Goal: Task Accomplishment & Management: Manage account settings

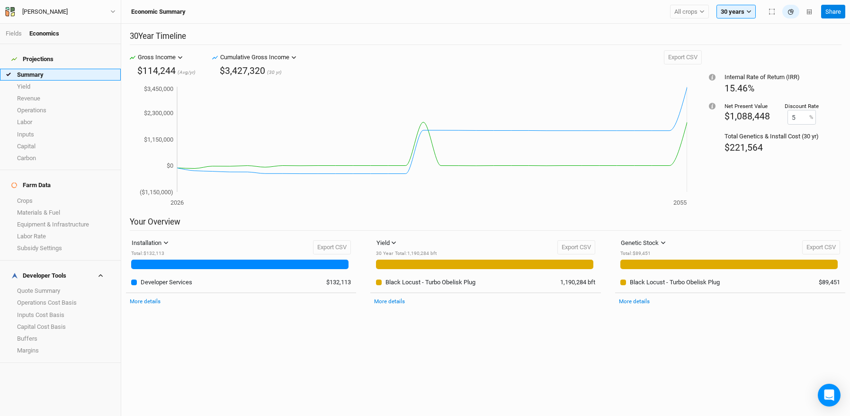
click at [39, 69] on link "Summary" at bounding box center [60, 75] width 121 height 12
click at [41, 195] on link "Crops" at bounding box center [60, 201] width 121 height 12
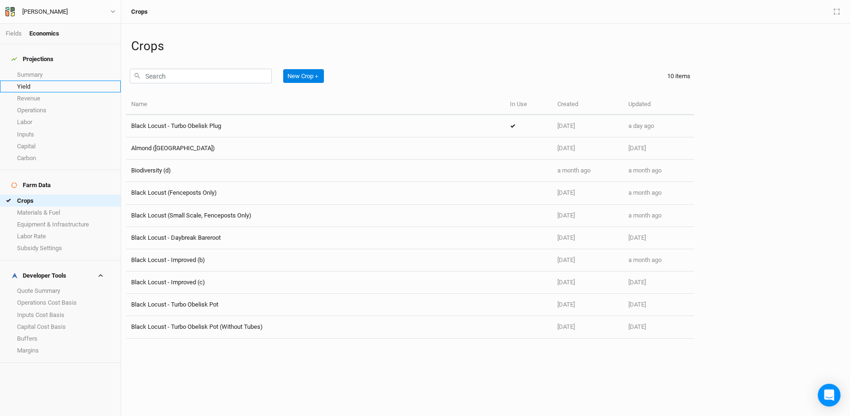
click at [33, 81] on link "Yield" at bounding box center [60, 87] width 121 height 12
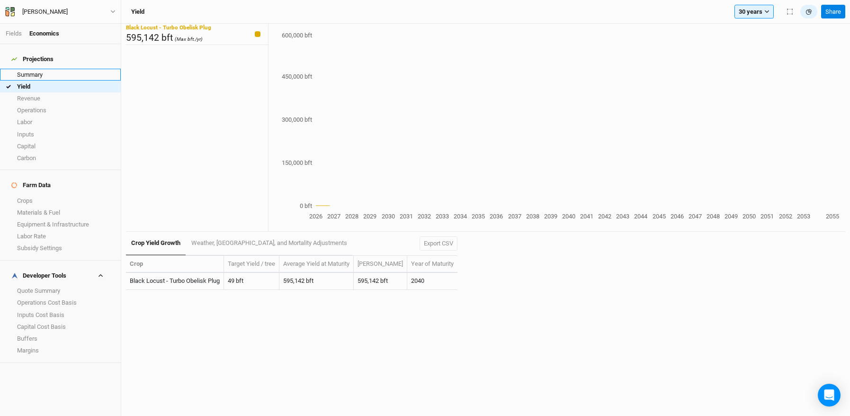
click at [33, 72] on link "Summary" at bounding box center [60, 75] width 121 height 12
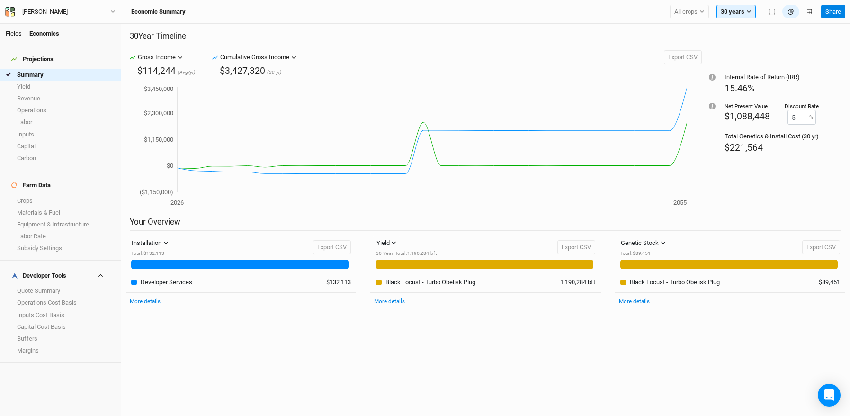
click at [11, 34] on link "Fields" at bounding box center [14, 33] width 16 height 7
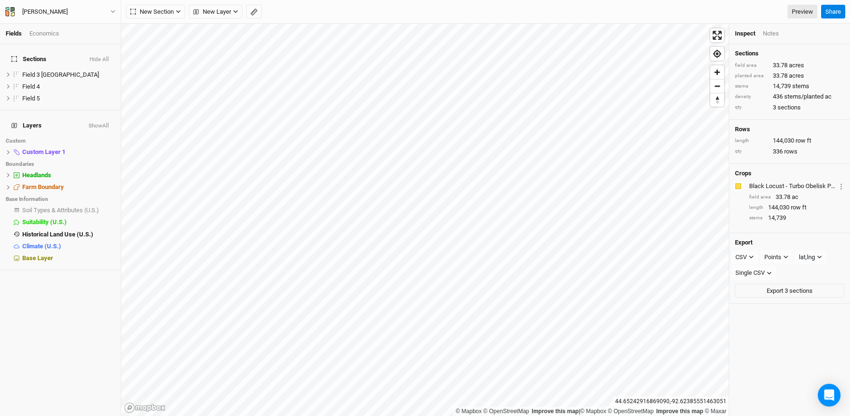
click at [45, 33] on div "Economics" at bounding box center [44, 33] width 30 height 9
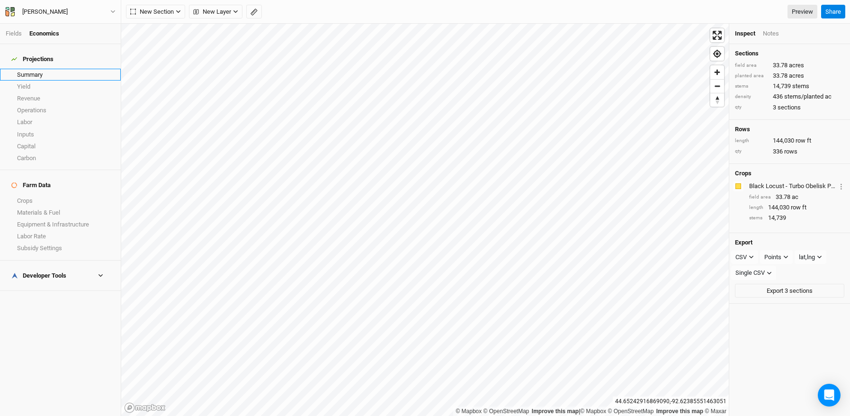
click at [32, 71] on link "Summary" at bounding box center [60, 75] width 121 height 12
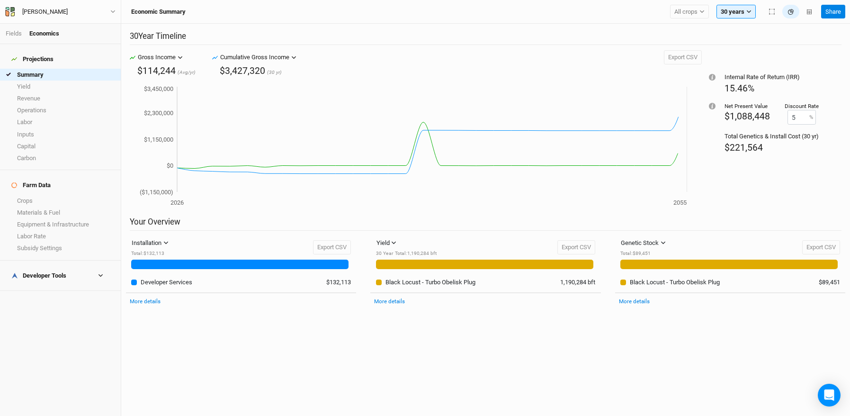
click at [65, 266] on h4 "Developer Tools" at bounding box center [60, 275] width 109 height 19
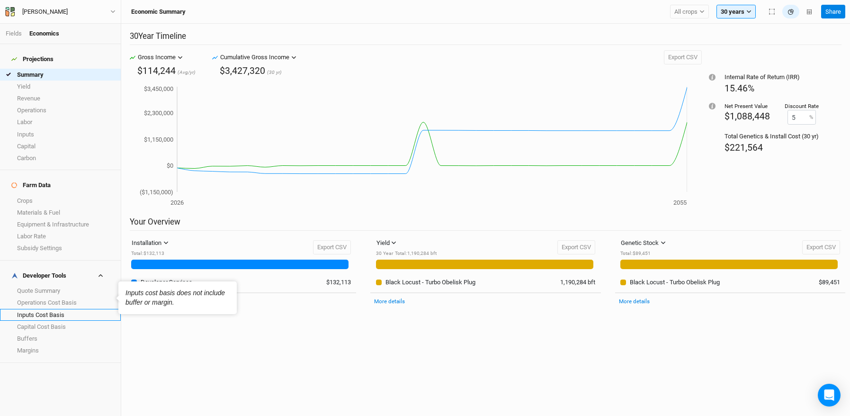
click at [68, 309] on link "Inputs Cost Basis" at bounding box center [60, 315] width 121 height 12
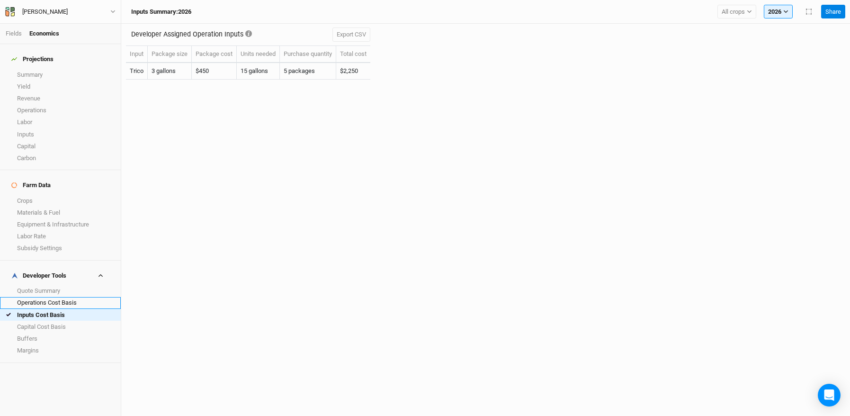
click at [65, 297] on link "Operations Cost Basis" at bounding box center [60, 303] width 121 height 12
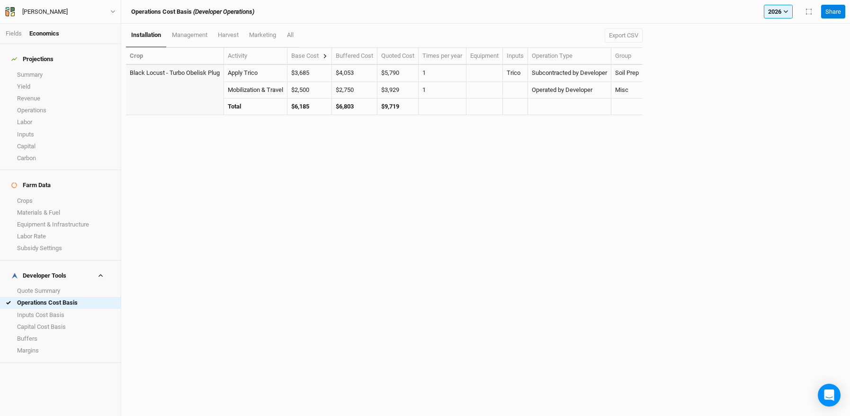
click at [326, 56] on icon at bounding box center [325, 56] width 5 height 5
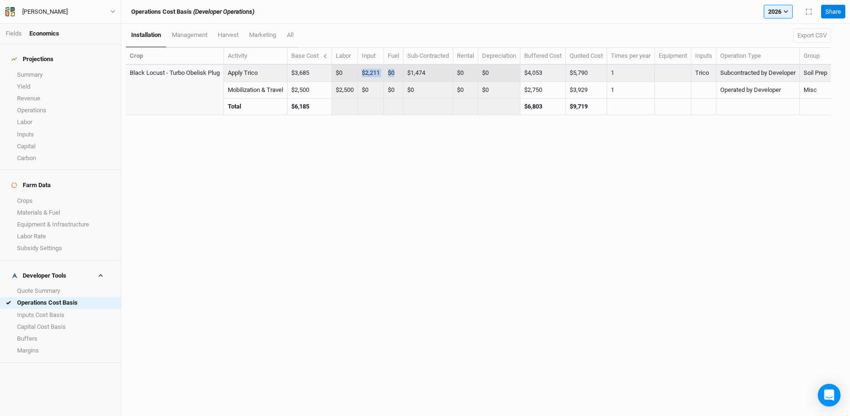
drag, startPoint x: 365, startPoint y: 70, endPoint x: 397, endPoint y: 70, distance: 32.2
click at [397, 70] on tr "Black Locust - Turbo Obelisk Plug Apply Trico $3,685 $0 $2,211 $0 $1,474 $0 $0 …" at bounding box center [478, 73] width 705 height 17
click at [439, 69] on td "$1,474" at bounding box center [429, 73] width 50 height 17
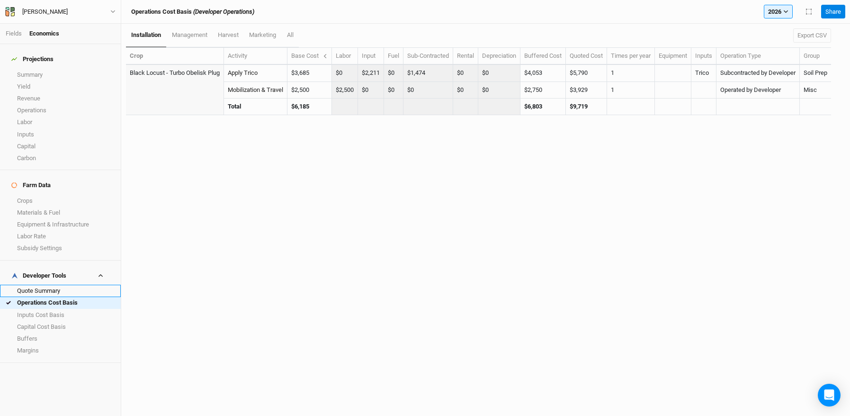
click at [46, 285] on link "Quote Summary" at bounding box center [60, 291] width 121 height 12
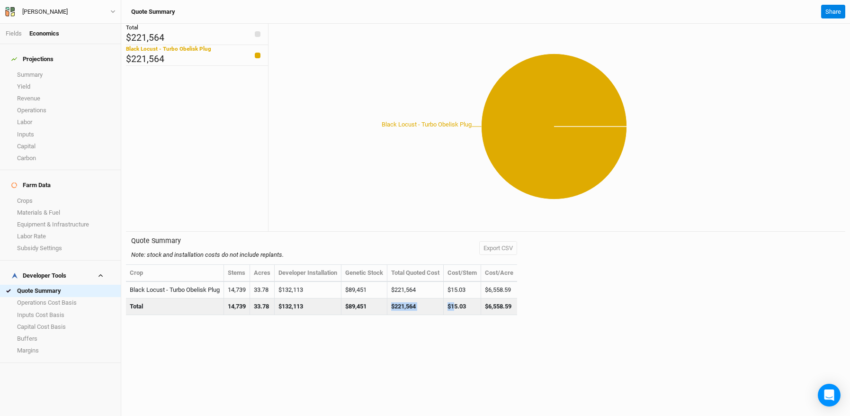
drag, startPoint x: 392, startPoint y: 304, endPoint x: 461, endPoint y: 303, distance: 69.2
click at [461, 303] on tr "Total 14,739 33.78 $132,113 $89,451 $221,564 $15.03 $6,558.59" at bounding box center [321, 306] width 391 height 17
click at [461, 303] on td "$15.03" at bounding box center [462, 306] width 37 height 17
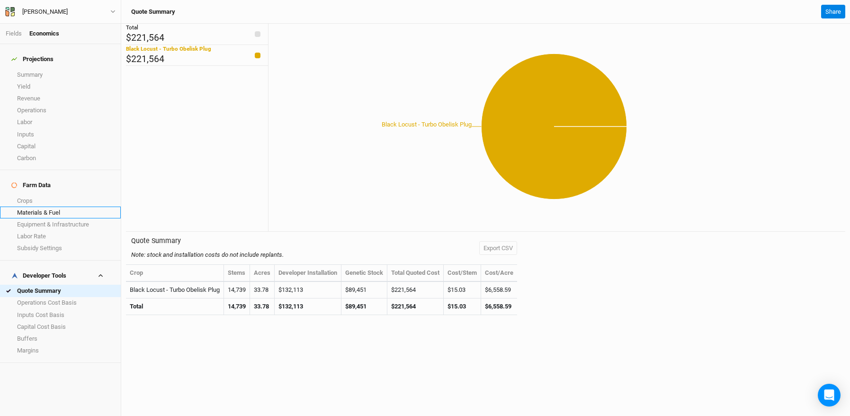
click at [63, 207] on link "Materials & Fuel" at bounding box center [60, 213] width 121 height 12
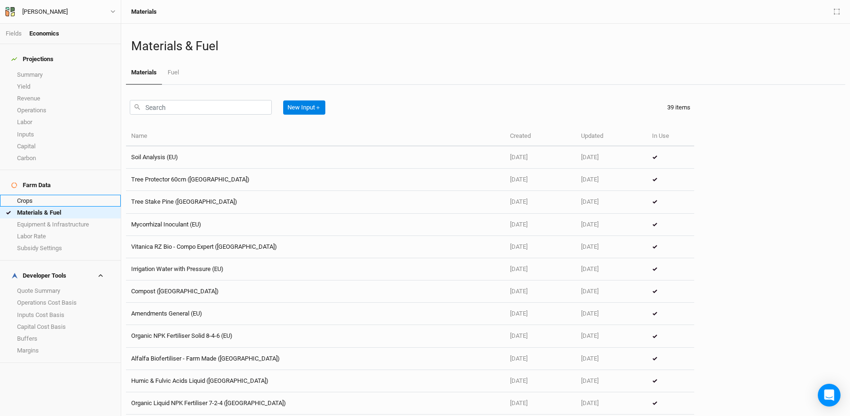
click at [65, 195] on link "Crops" at bounding box center [60, 201] width 121 height 12
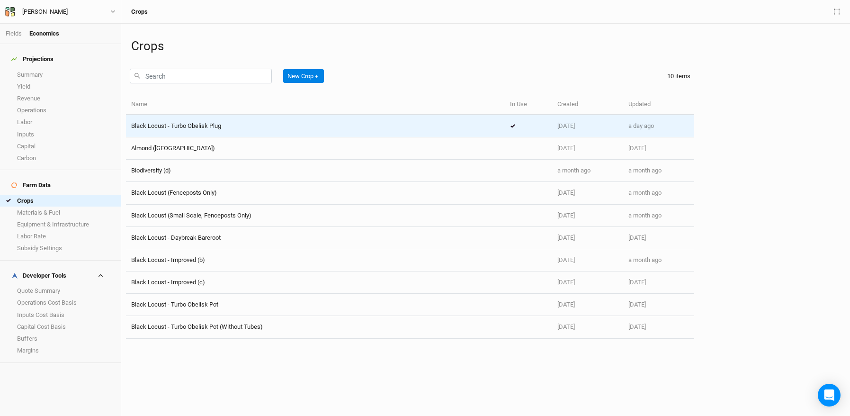
click at [191, 128] on span "Black Locust - Turbo Obelisk Plug" at bounding box center [176, 125] width 90 height 7
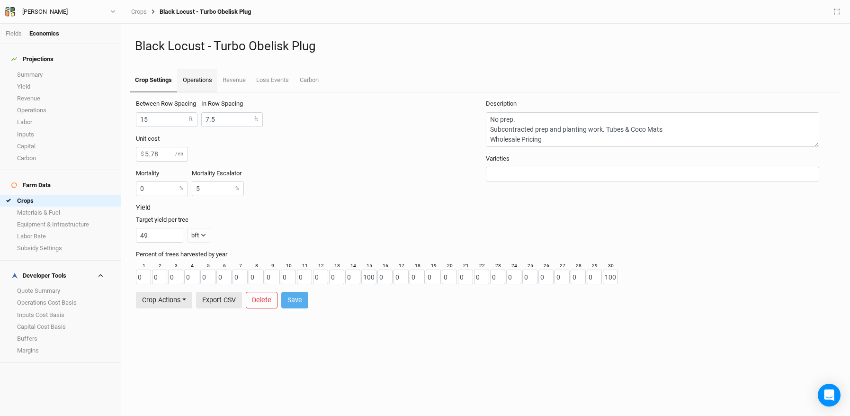
click at [209, 81] on link "Operations" at bounding box center [197, 81] width 40 height 24
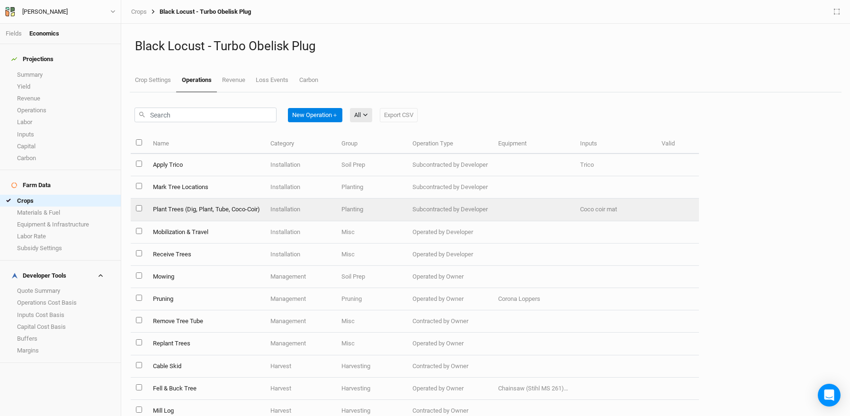
click at [186, 208] on td "Plant Trees (Dig, Plant, Tube, Coco-Coir)" at bounding box center [205, 209] width 117 height 22
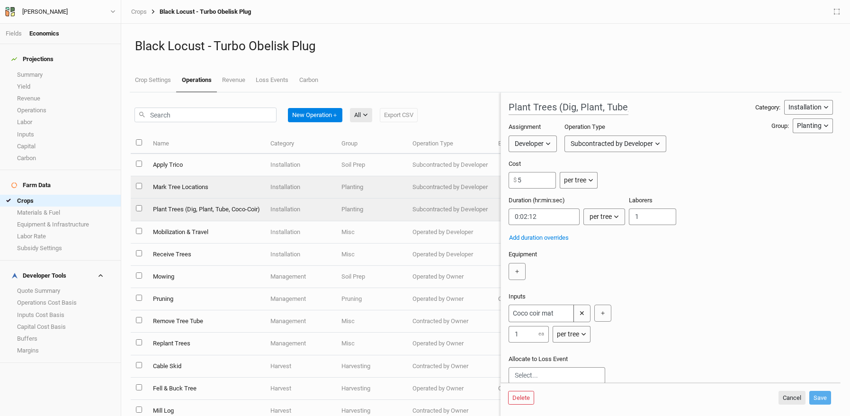
click at [299, 182] on td "Installation" at bounding box center [300, 187] width 71 height 22
type input "Mark Tree Locations"
type input "0.24"
type input "0:00:02.728"
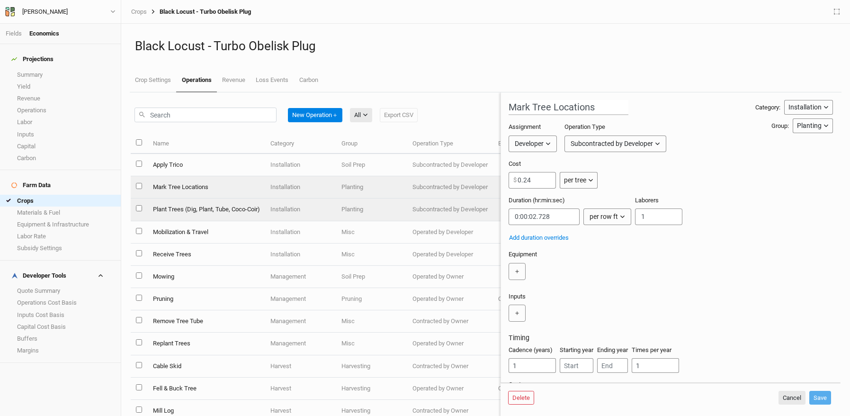
click at [210, 211] on td "Plant Trees (Dig, Plant, Tube, Coco-Coir)" at bounding box center [205, 209] width 117 height 22
type input "Plant Trees (Dig, Plant, Tube, Coco-Coir)"
type input "5"
type input "0:02:12"
type input "2"
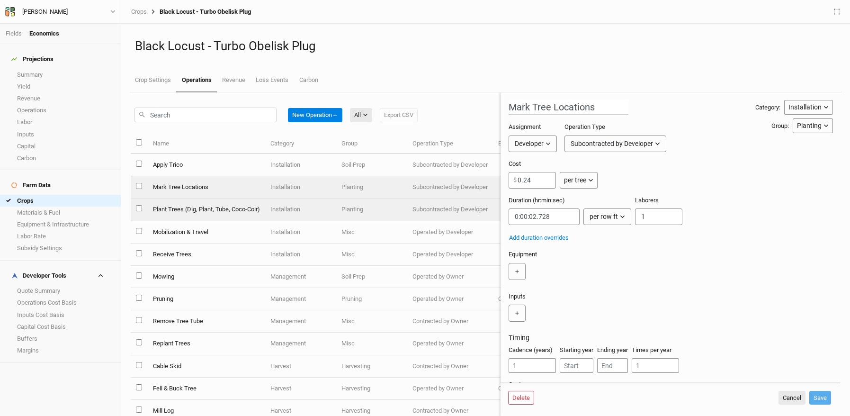
type input "2"
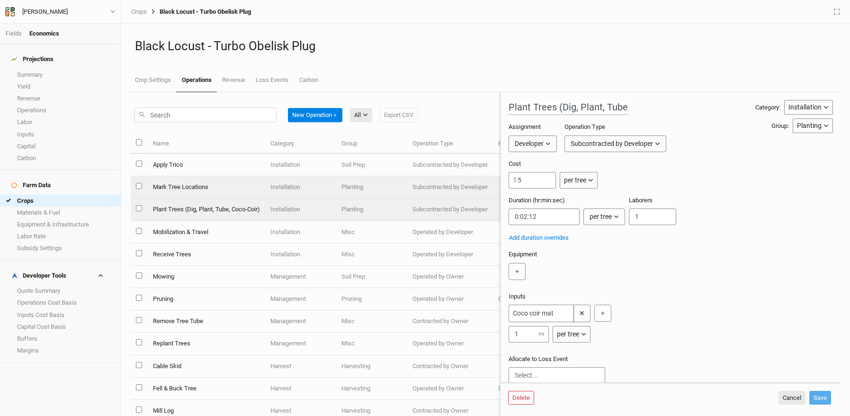
click at [206, 187] on td "Mark Tree Locations" at bounding box center [205, 187] width 117 height 22
type input "Mark Tree Locations"
type input "0.24"
type input "0:00:02.728"
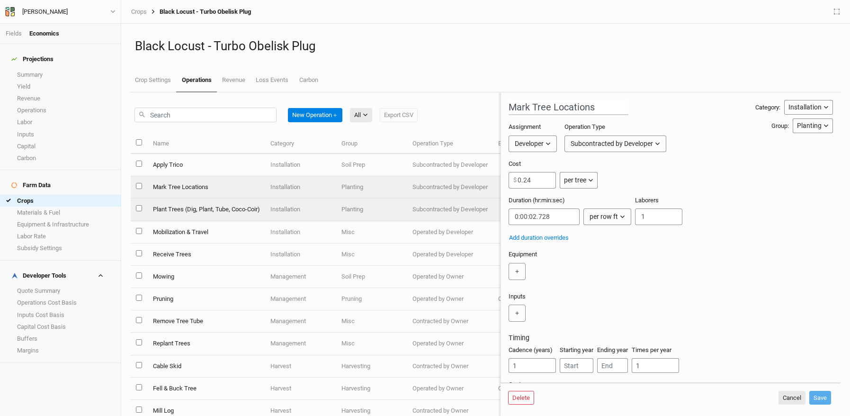
click at [210, 210] on td "Plant Trees (Dig, Plant, Tube, Coco-Coir)" at bounding box center [205, 209] width 117 height 22
type input "Plant Trees (Dig, Plant, Tube, Coco-Coir)"
type input "5"
type input "0:02:12"
type input "2"
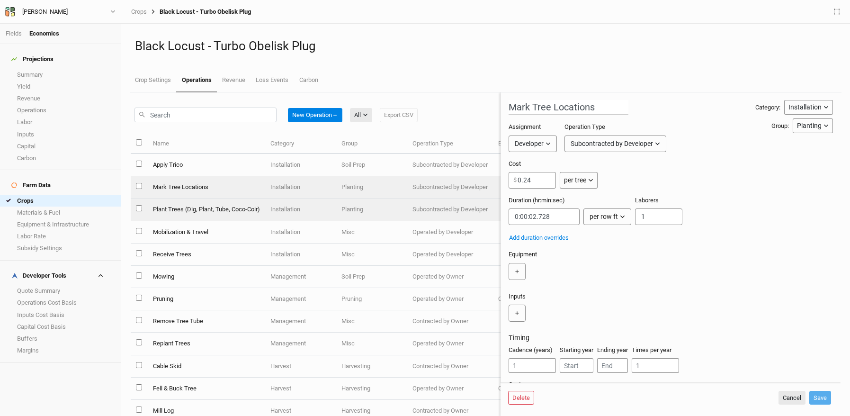
type input "2"
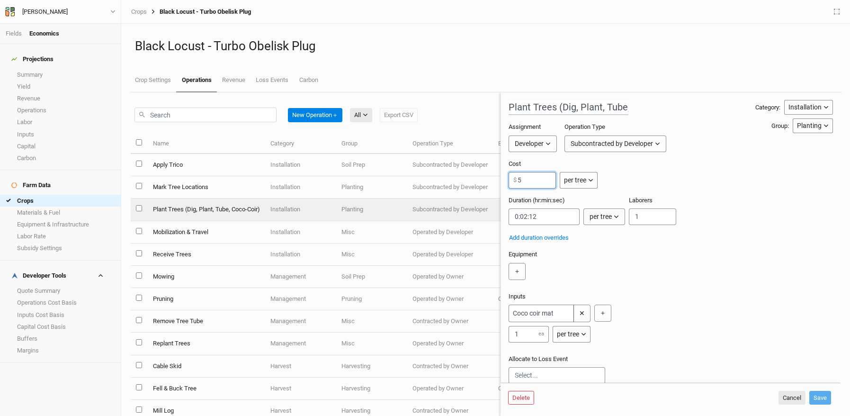
drag, startPoint x: 537, startPoint y: 186, endPoint x: 515, endPoint y: 178, distance: 22.8
click at [515, 178] on div "5 $" at bounding box center [532, 180] width 47 height 17
click at [636, 173] on div "Cost 5 $ per tree per ac per tree per row ft per bft per event" at bounding box center [671, 178] width 324 height 36
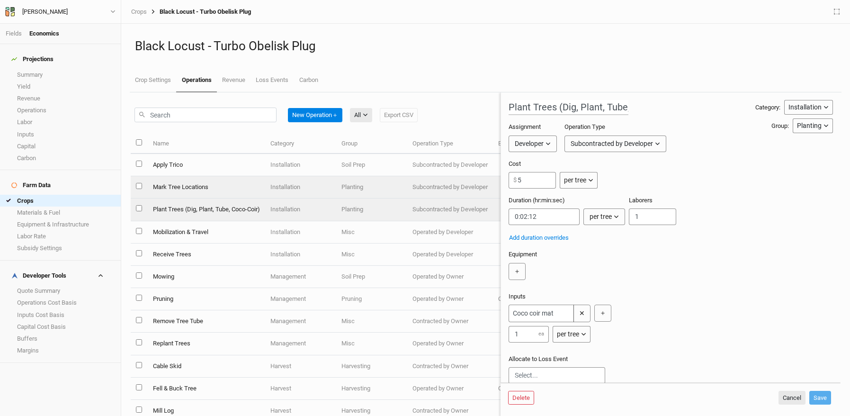
click at [208, 185] on td "Mark Tree Locations" at bounding box center [205, 187] width 117 height 22
type input "Mark Tree Locations"
type input "0.24"
type input "0:00:02.728"
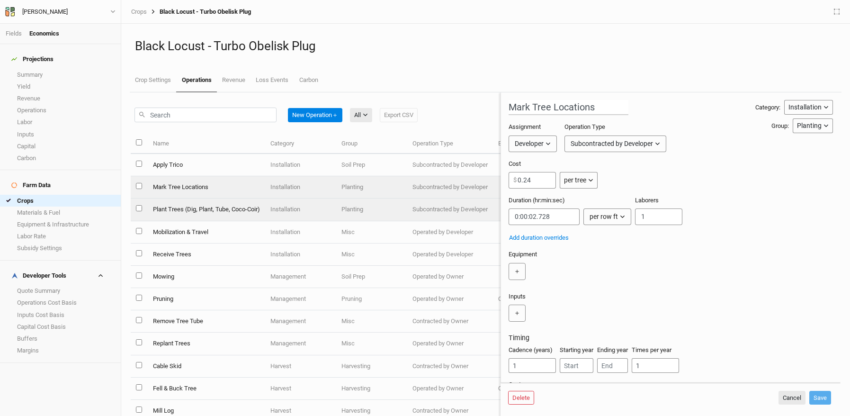
click at [205, 213] on td "Plant Trees (Dig, Plant, Tube, Coco-Coir)" at bounding box center [205, 209] width 117 height 22
type input "Plant Trees (Dig, Plant, Tube, Coco-Coir)"
type input "5"
type input "0:02:12"
type input "2"
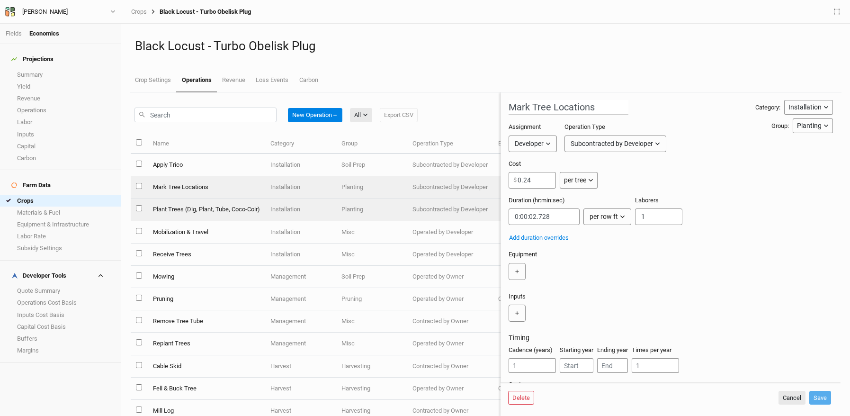
type input "2"
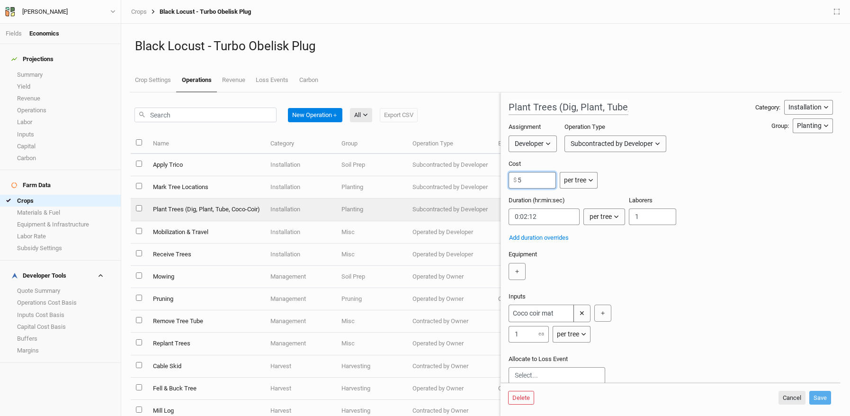
drag, startPoint x: 532, startPoint y: 182, endPoint x: 510, endPoint y: 178, distance: 23.1
click at [510, 178] on input "5" at bounding box center [532, 180] width 47 height 17
click at [504, 179] on form "Plant Trees (Dig, Plant, Tube, Coco-Coir) Category: Installation Installation M…" at bounding box center [671, 237] width 340 height 290
drag, startPoint x: 528, startPoint y: 180, endPoint x: 498, endPoint y: 181, distance: 30.3
click at [498, 181] on div "New Operation ＋ All All Harvest Installation Management Export CSV Name Categor…" at bounding box center [486, 254] width 710 height 324
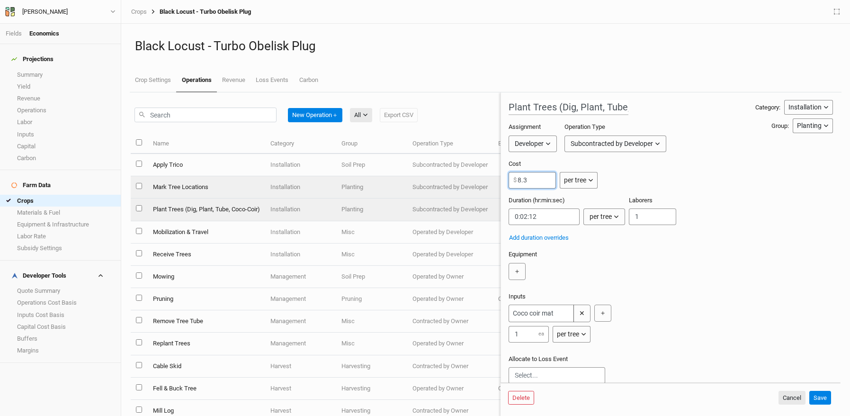
type input "8.3"
click at [225, 189] on td "Mark Tree Locations" at bounding box center [205, 187] width 117 height 22
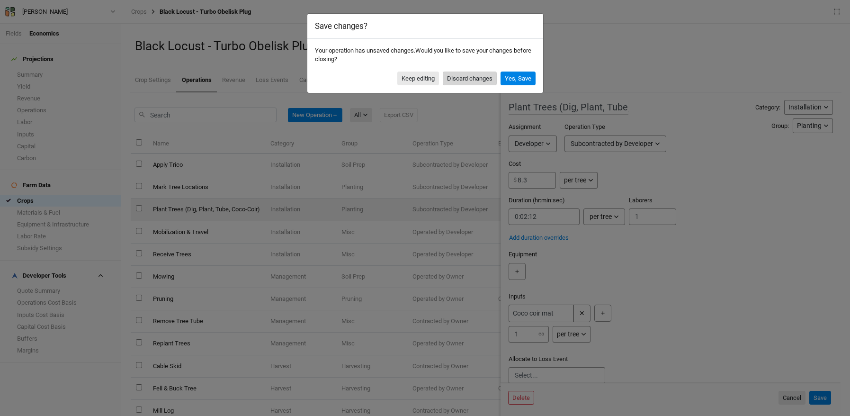
click at [453, 75] on button "Discard changes" at bounding box center [470, 79] width 54 height 14
type input "Mark Tree Locations"
type input "0.24"
type input "0:00:02.728"
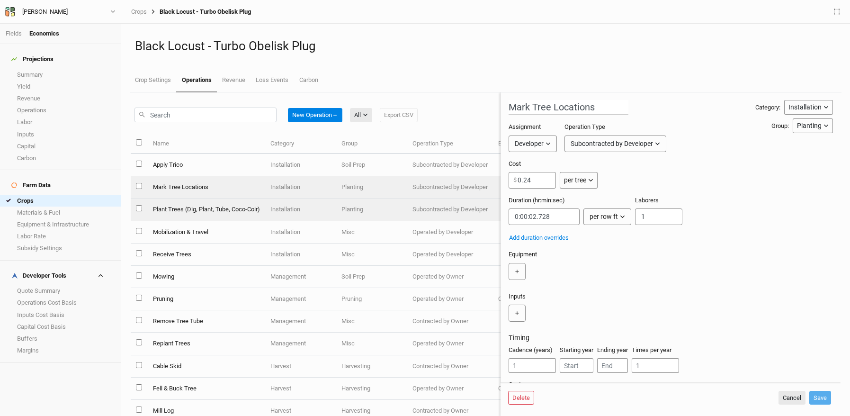
click at [197, 208] on td "Plant Trees (Dig, Plant, Tube, Coco-Coir)" at bounding box center [205, 209] width 117 height 22
type input "Plant Trees (Dig, Plant, Tube, Coco-Coir)"
type input "5"
type input "0:02:12"
type input "2"
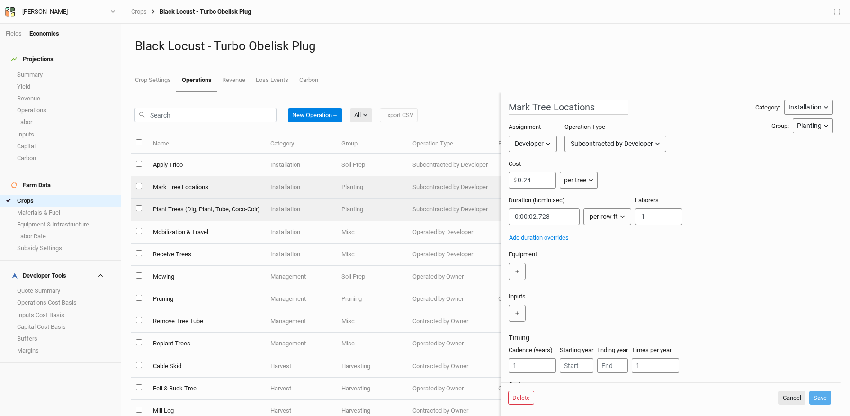
type input "2"
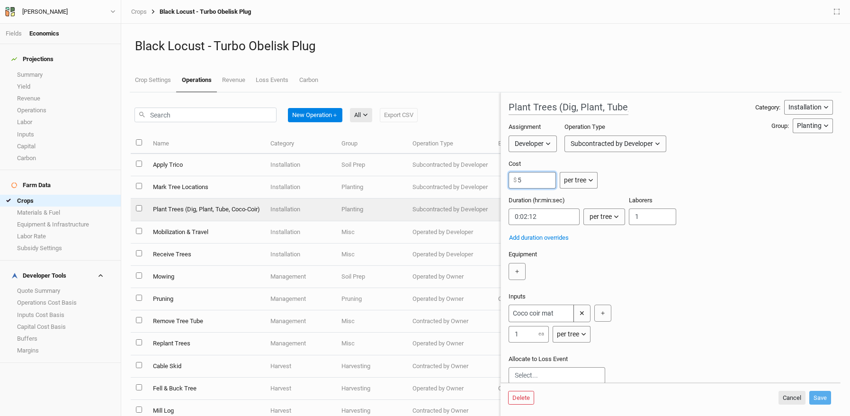
drag, startPoint x: 521, startPoint y: 176, endPoint x: 532, endPoint y: 180, distance: 10.9
click at [532, 179] on input "5" at bounding box center [532, 180] width 47 height 17
drag, startPoint x: 529, startPoint y: 180, endPoint x: 518, endPoint y: 180, distance: 11.4
click at [518, 180] on input "5" at bounding box center [532, 180] width 47 height 17
click at [543, 185] on input "5" at bounding box center [532, 180] width 47 height 17
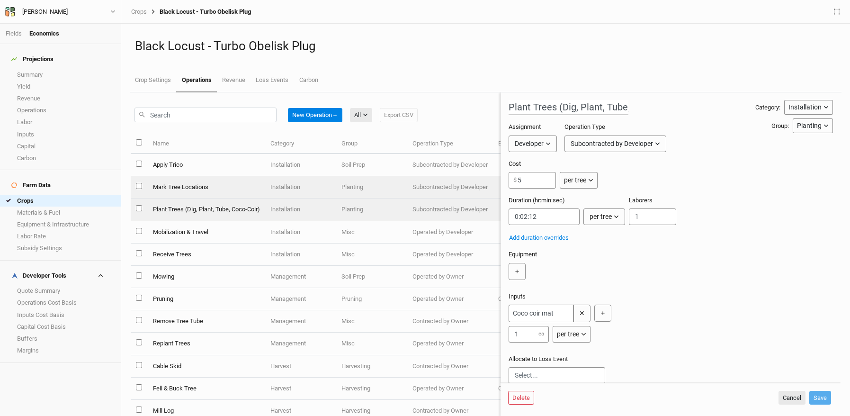
click at [219, 184] on td "Mark Tree Locations" at bounding box center [205, 187] width 117 height 22
type input "Mark Tree Locations"
type input "0.24"
type input "0:00:02.728"
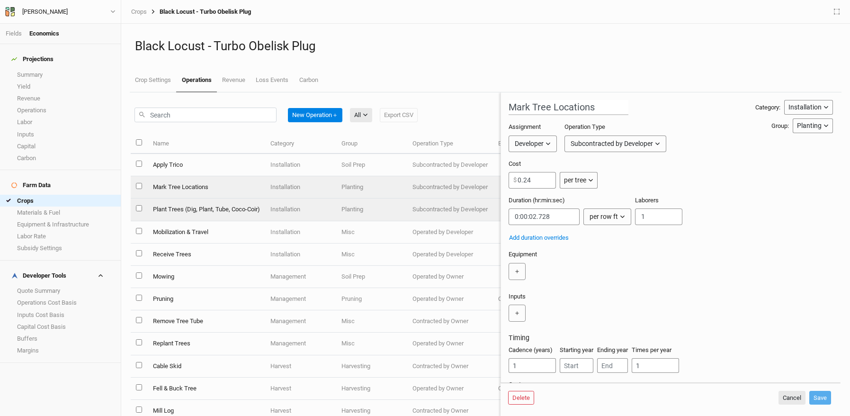
click at [219, 206] on td "Plant Trees (Dig, Plant, Tube, Coco-Coir)" at bounding box center [205, 209] width 117 height 22
type input "Plant Trees (Dig, Plant, Tube, Coco-Coir)"
type input "5"
type input "0:02:12"
type input "2"
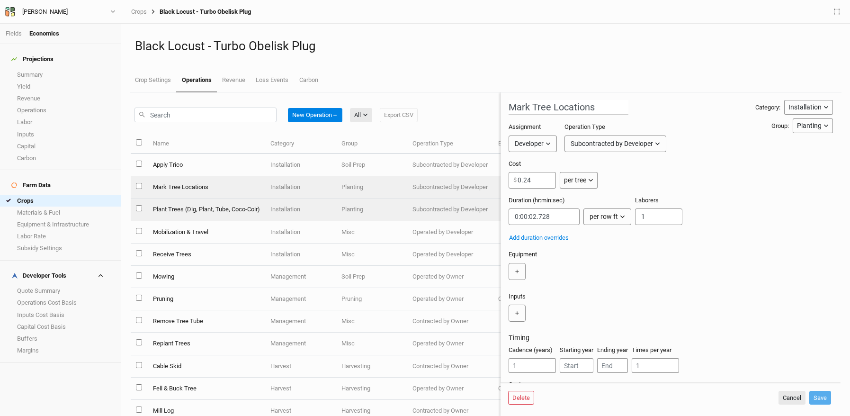
type input "2"
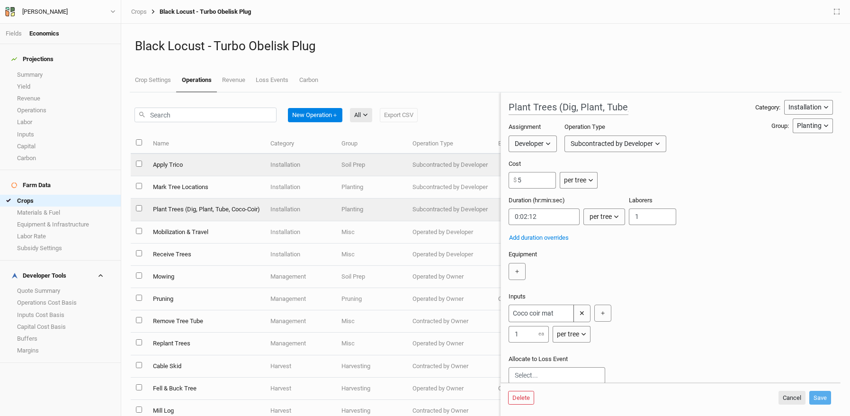
click at [195, 162] on td "Apply Trico" at bounding box center [205, 165] width 117 height 22
type input "Apply Trico"
type input "0.10"
type input "0:00:20"
type input "1"
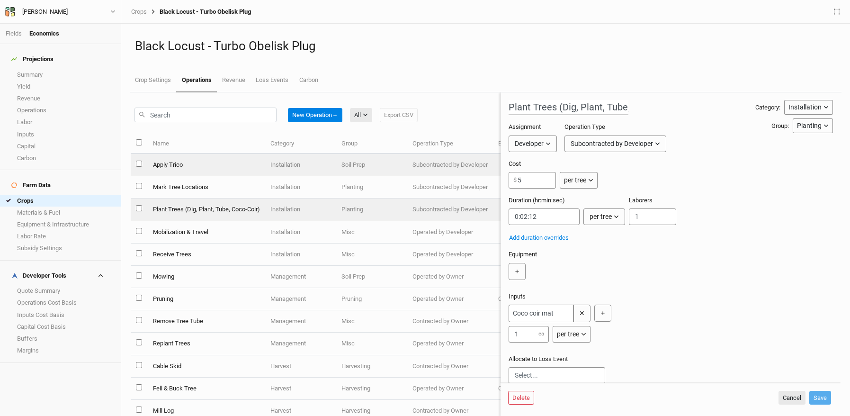
type input "1"
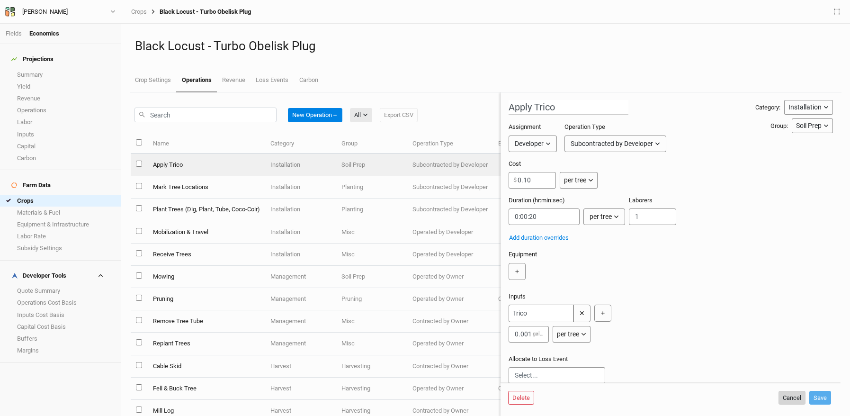
click at [784, 397] on button "Cancel" at bounding box center [792, 398] width 27 height 14
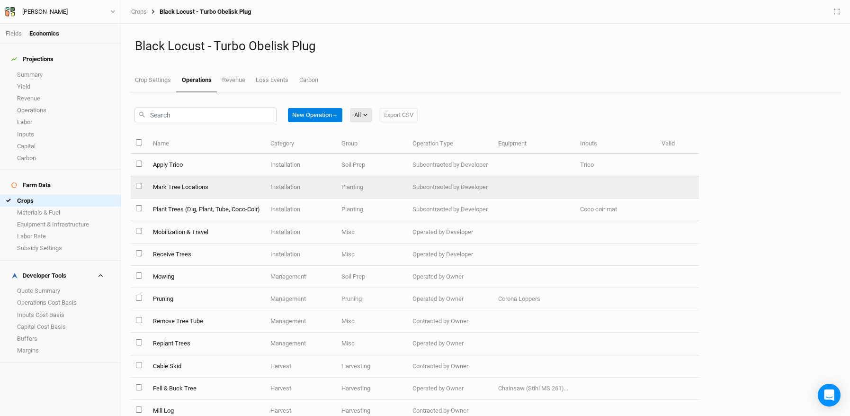
click at [227, 189] on td "Mark Tree Locations" at bounding box center [205, 187] width 117 height 22
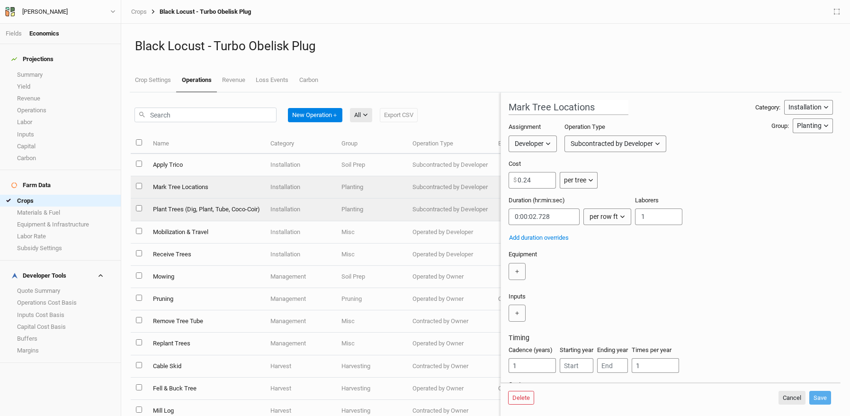
click at [225, 210] on td "Plant Trees (Dig, Plant, Tube, Coco-Coir)" at bounding box center [205, 209] width 117 height 22
type input "Plant Trees (Dig, Plant, Tube, Coco-Coir)"
type input "5"
type input "0:02:12"
type input "2"
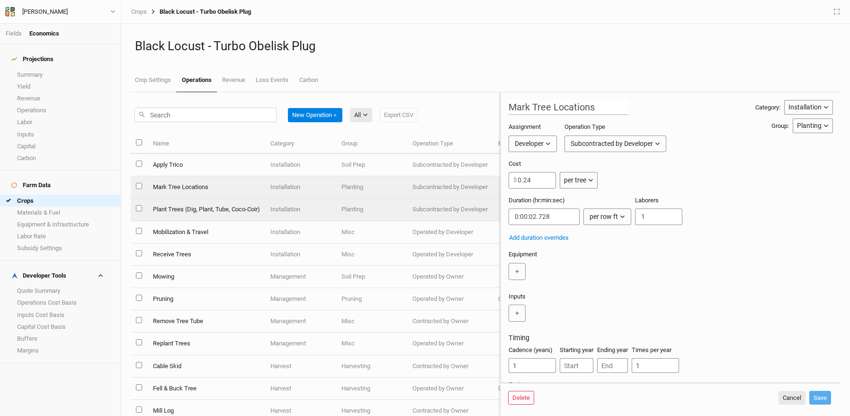
type input "2"
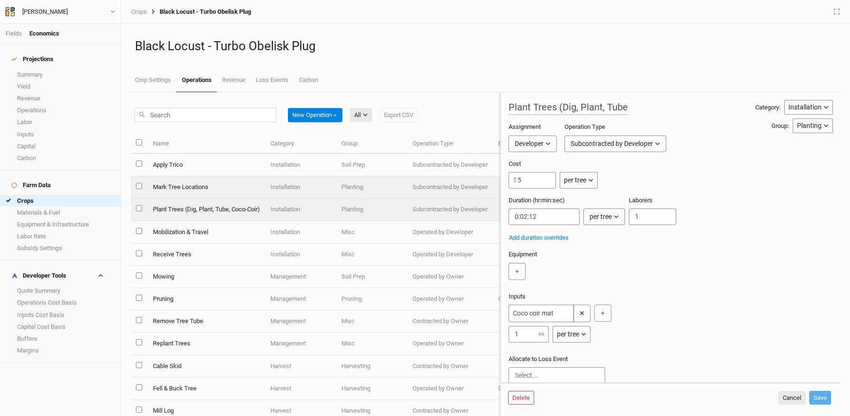
click at [222, 191] on td "Mark Tree Locations" at bounding box center [205, 187] width 117 height 22
type input "Mark Tree Locations"
type input "0.24"
type input "0:00:02.728"
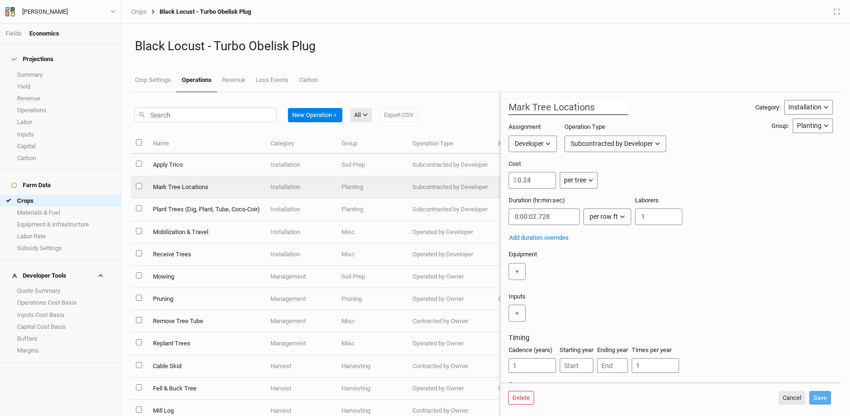
drag, startPoint x: 512, startPoint y: 107, endPoint x: 627, endPoint y: 106, distance: 115.6
click at [627, 106] on div "Mark Tree Locations Category: Installation Installation Management Harvest Mark…" at bounding box center [671, 254] width 324 height 309
type input "Mark and Plant"
drag, startPoint x: 541, startPoint y: 181, endPoint x: 478, endPoint y: 176, distance: 63.2
click at [477, 176] on div "New Operation ＋ All All Harvest Installation Management Export CSV Name Categor…" at bounding box center [486, 254] width 710 height 324
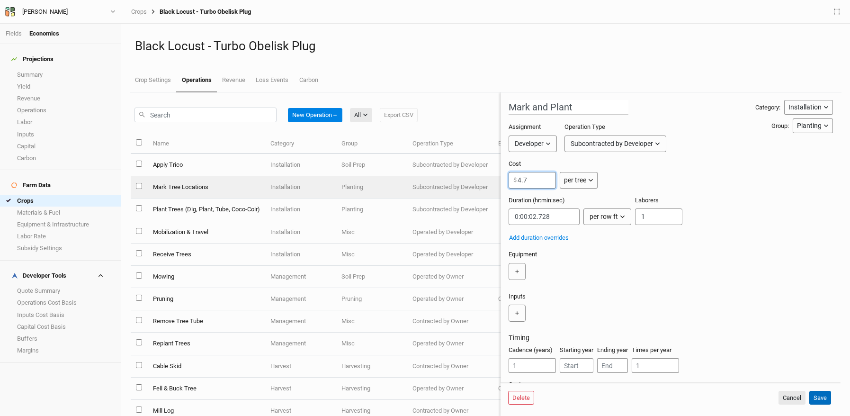
type input "4.7"
click at [817, 399] on button "Save" at bounding box center [821, 398] width 22 height 14
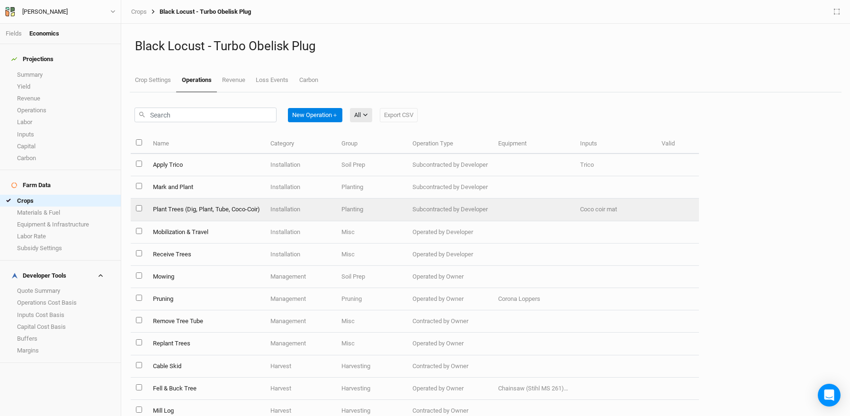
click at [185, 210] on td "Plant Trees (Dig, Plant, Tube, Coco-Coir)" at bounding box center [205, 209] width 117 height 22
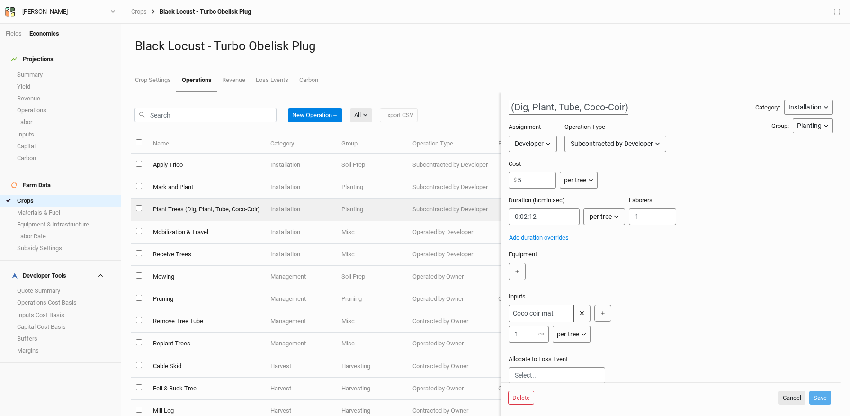
scroll to position [0, 68]
drag, startPoint x: 510, startPoint y: 106, endPoint x: 619, endPoint y: 109, distance: 109.0
click at [619, 109] on div "Plant Trees (Dig, Plant, Tube, Coco-Coir) Category: Installation Installation M…" at bounding box center [671, 274] width 324 height 348
type input "Install Coco-Coir Mat"
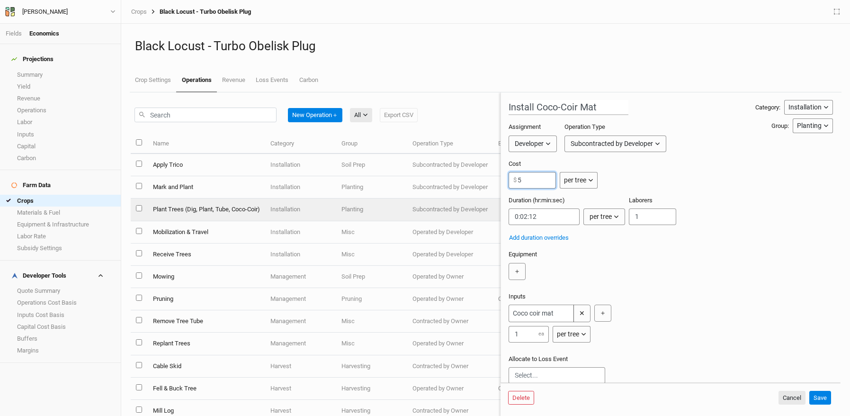
click at [511, 181] on input "5" at bounding box center [532, 180] width 47 height 17
type input "3.6"
click at [819, 396] on button "Save" at bounding box center [821, 398] width 22 height 14
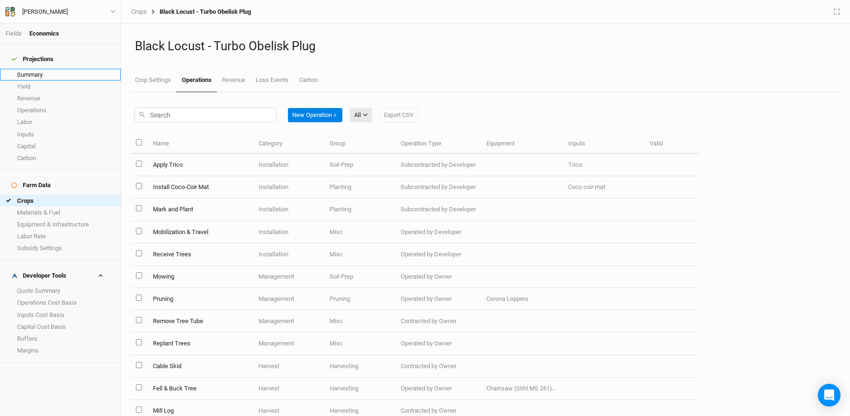
click at [46, 69] on link "Summary" at bounding box center [60, 75] width 121 height 12
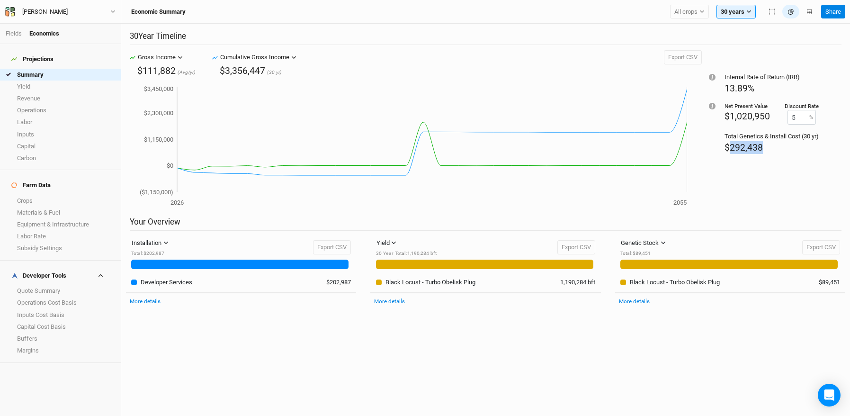
drag, startPoint x: 752, startPoint y: 145, endPoint x: 719, endPoint y: 147, distance: 32.7
click at [725, 147] on div "$292,438" at bounding box center [772, 147] width 94 height 13
copy span "292,438"
click at [780, 155] on div "Internal Rate of Return (IRR) 13.89% Net Present Value $1,020,950 Discount Rate…" at bounding box center [772, 133] width 140 height 166
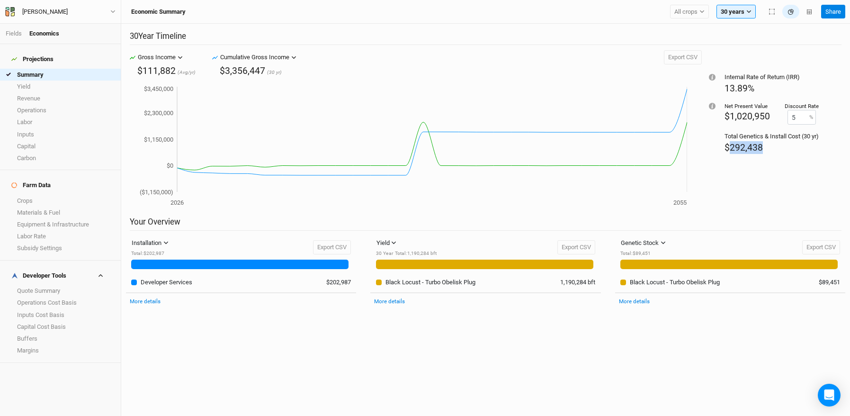
drag, startPoint x: 770, startPoint y: 150, endPoint x: 721, endPoint y: 148, distance: 48.8
click at [725, 148] on div "$292,438" at bounding box center [772, 147] width 94 height 13
copy span "292,438"
click at [56, 285] on link "Quote Summary" at bounding box center [60, 291] width 121 height 12
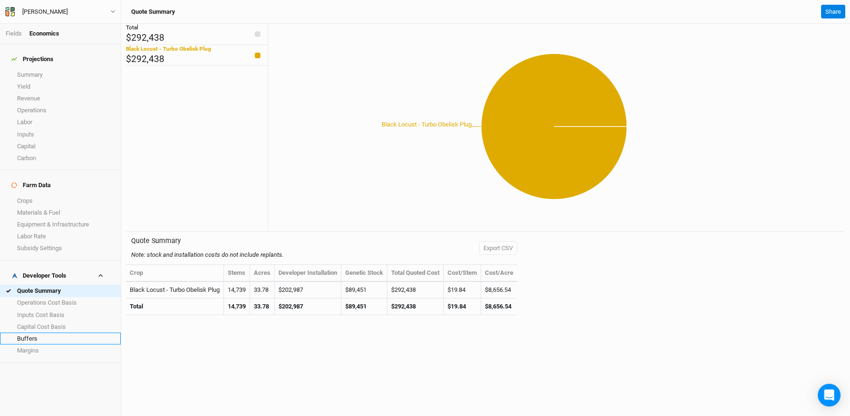
click at [42, 333] on link "Buffers" at bounding box center [60, 339] width 121 height 12
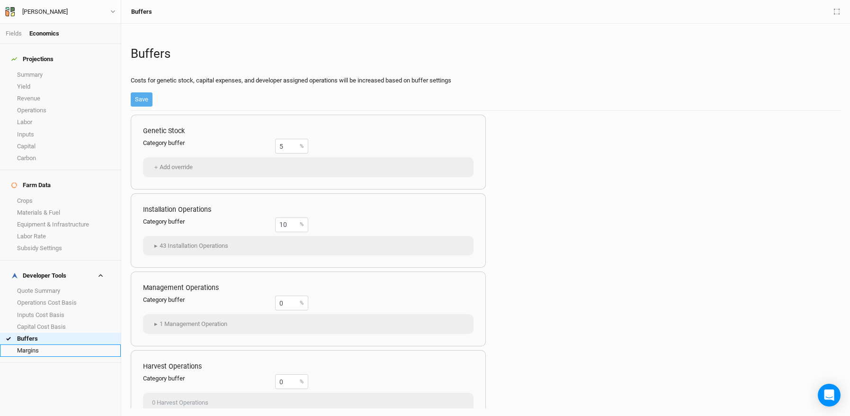
click at [44, 344] on link "Margins" at bounding box center [60, 350] width 121 height 12
click at [46, 333] on link "Buffers" at bounding box center [60, 339] width 121 height 12
click at [62, 297] on link "Operations Cost Basis" at bounding box center [60, 303] width 121 height 12
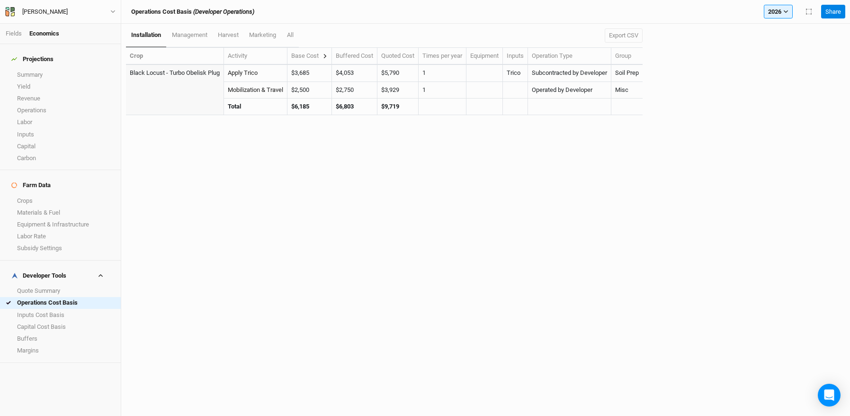
click at [326, 54] on icon at bounding box center [325, 56] width 5 height 5
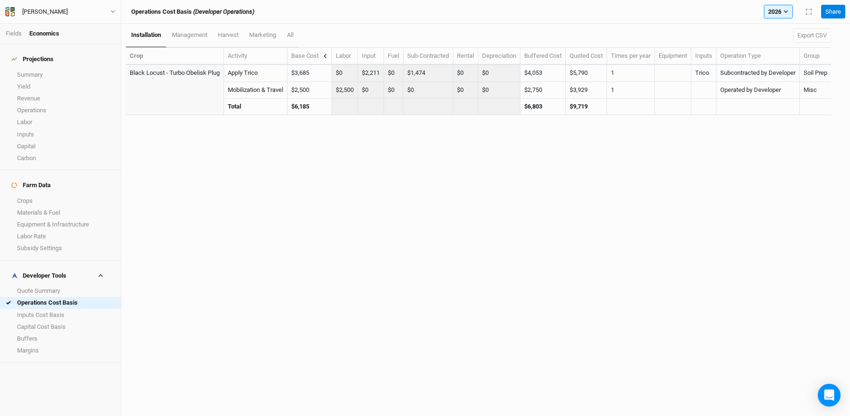
click at [326, 54] on icon at bounding box center [325, 56] width 5 height 5
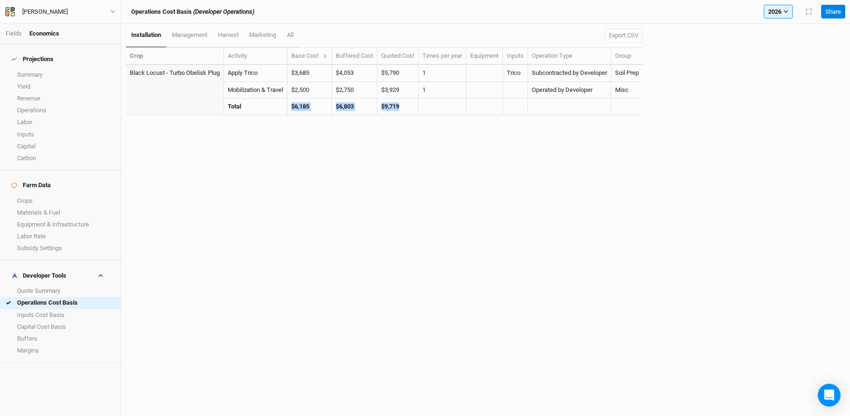
drag, startPoint x: 404, startPoint y: 104, endPoint x: 280, endPoint y: 107, distance: 123.7
click at [280, 107] on tr "Total $6,185 $6,803 $9,719" at bounding box center [384, 107] width 517 height 17
click at [306, 160] on div "installation management harvest marketing All Export CSV Crop Activity Base Cos…" at bounding box center [485, 220] width 729 height 392
drag, startPoint x: 771, startPoint y: 13, endPoint x: 769, endPoint y: 18, distance: 5.5
click at [770, 13] on button "2026" at bounding box center [778, 12] width 29 height 14
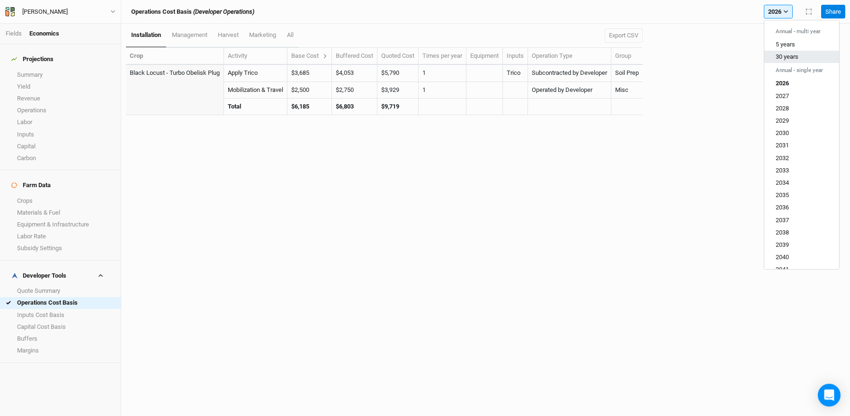
click at [783, 55] on span "30 years" at bounding box center [787, 56] width 23 height 7
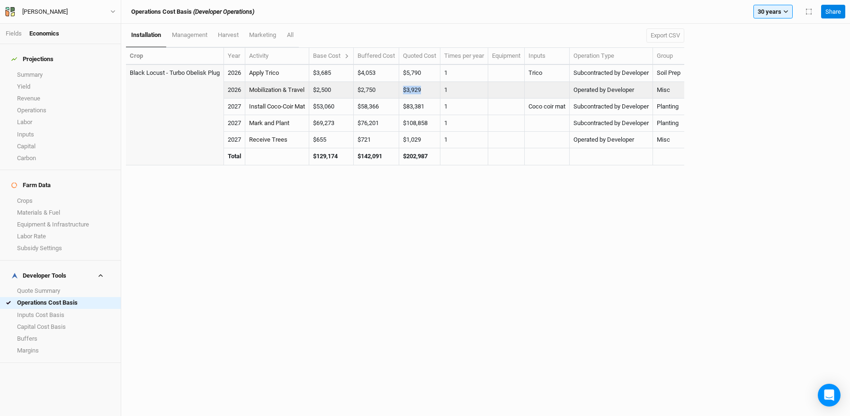
drag, startPoint x: 430, startPoint y: 87, endPoint x: 384, endPoint y: 92, distance: 46.7
click at [384, 92] on tr "2026 Mobilization & Travel $2,500 $2,500 $0 $0 $0 $0 $0 $2,750 $3,929 1 Operate…" at bounding box center [405, 90] width 559 height 17
click at [386, 91] on td "$2,750" at bounding box center [376, 90] width 45 height 17
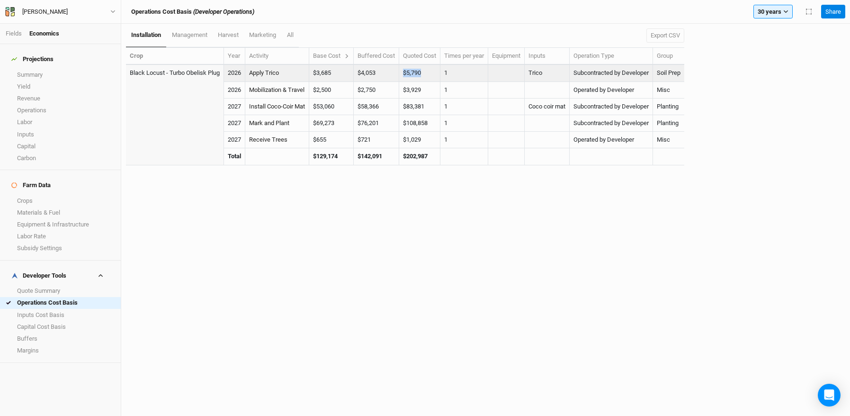
drag, startPoint x: 431, startPoint y: 72, endPoint x: 387, endPoint y: 75, distance: 43.7
click at [387, 75] on tr "Black Locust - Turbo Obelisk Plug 2026 Apply Trico $3,685 $0 $2,211 $0 $1,474 $…" at bounding box center [405, 73] width 559 height 17
click at [387, 75] on td "$4,053" at bounding box center [376, 73] width 45 height 17
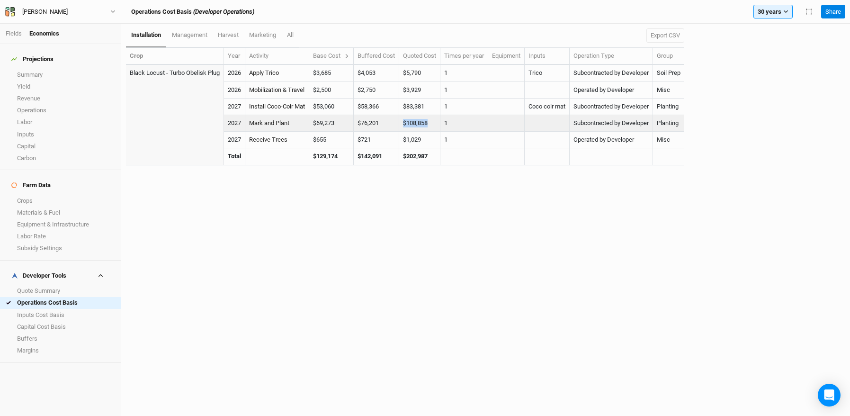
drag, startPoint x: 433, startPoint y: 124, endPoint x: 387, endPoint y: 125, distance: 45.5
click at [387, 125] on tr "2027 Mark and Plant $69,273 $0 $0 $0 $69,273 $0 $0 $76,201 $108,858 1 Subcontra…" at bounding box center [405, 123] width 559 height 17
click at [395, 128] on td "$76,201" at bounding box center [376, 123] width 45 height 17
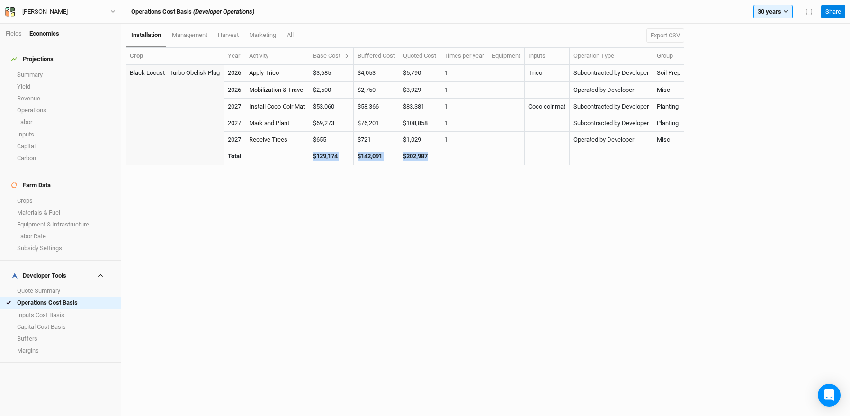
drag, startPoint x: 404, startPoint y: 160, endPoint x: 304, endPoint y: 154, distance: 100.1
click at [304, 154] on tr "Total $129,174 $142,091 $202,987" at bounding box center [405, 156] width 559 height 17
click at [334, 195] on div "installation management harvest marketing All Export CSV Crop Year Activity Bas…" at bounding box center [485, 220] width 729 height 392
drag, startPoint x: 437, startPoint y: 156, endPoint x: 404, endPoint y: 158, distance: 33.7
click at [404, 158] on td "$202,987" at bounding box center [419, 156] width 41 height 17
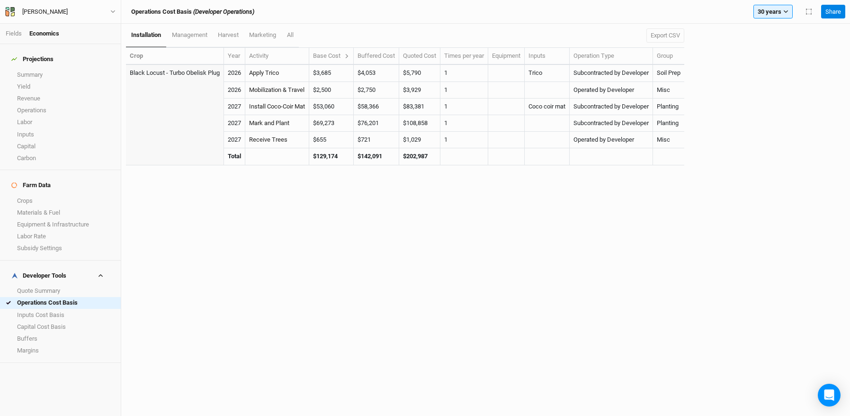
click at [379, 186] on div "installation management harvest marketing All Export CSV Crop Year Activity Bas…" at bounding box center [485, 220] width 729 height 392
click at [49, 285] on link "Quote Summary" at bounding box center [60, 291] width 121 height 12
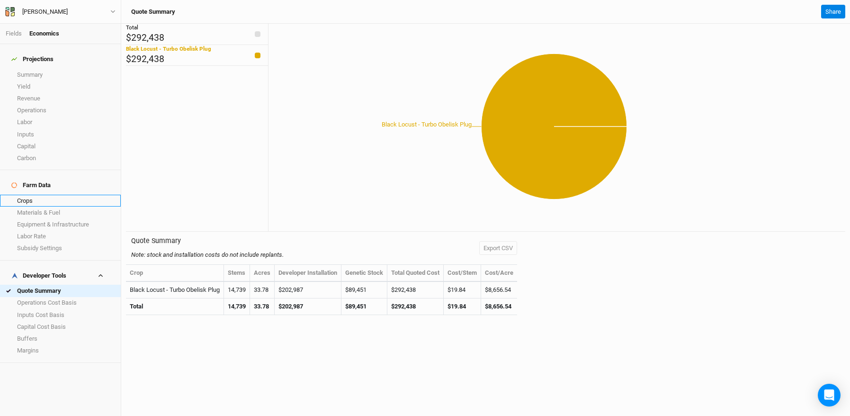
click at [53, 195] on link "Crops" at bounding box center [60, 201] width 121 height 12
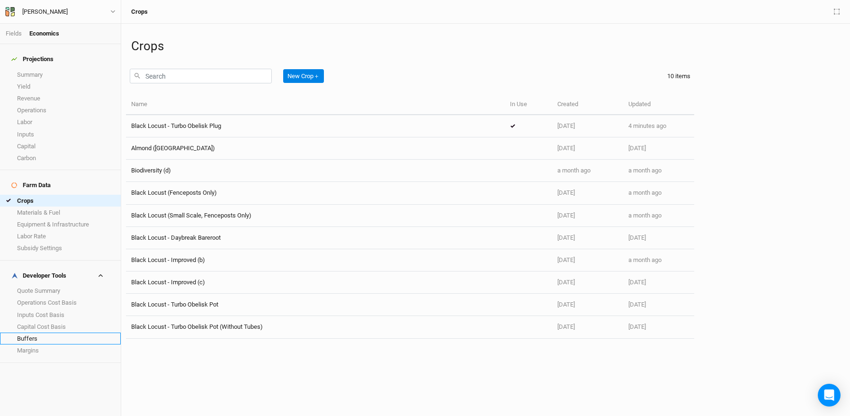
click at [64, 333] on link "Buffers" at bounding box center [60, 339] width 121 height 12
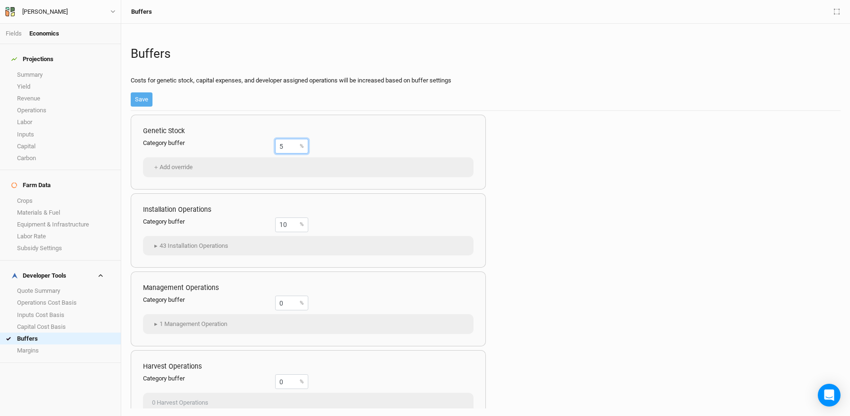
drag, startPoint x: 292, startPoint y: 145, endPoint x: 270, endPoint y: 144, distance: 22.3
click at [270, 144] on div "Category buffer 5 %" at bounding box center [225, 146] width 165 height 15
type input "0"
click at [147, 100] on button "Save" at bounding box center [142, 99] width 22 height 14
click at [65, 72] on link "Summary" at bounding box center [60, 75] width 121 height 12
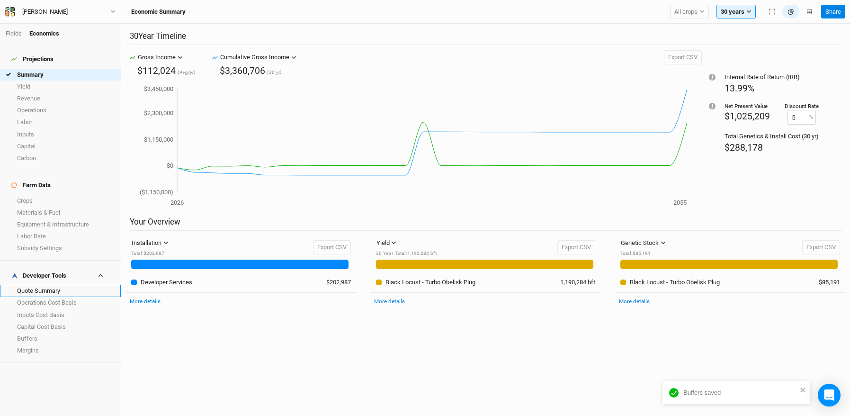
click at [53, 285] on link "Quote Summary" at bounding box center [60, 291] width 121 height 12
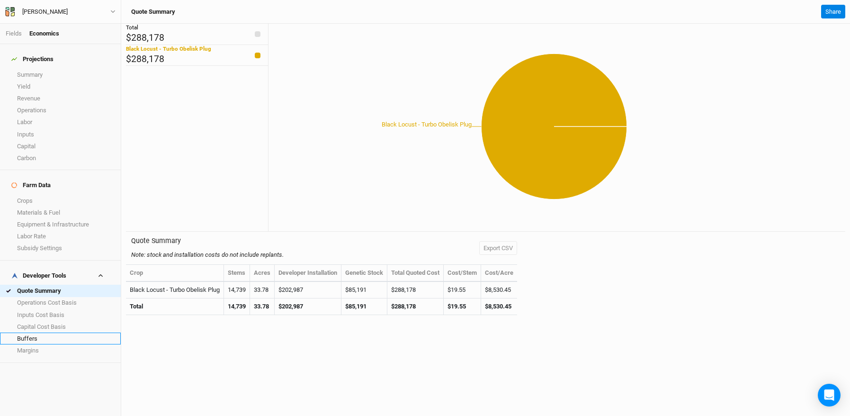
click at [52, 333] on link "Buffers" at bounding box center [60, 339] width 121 height 12
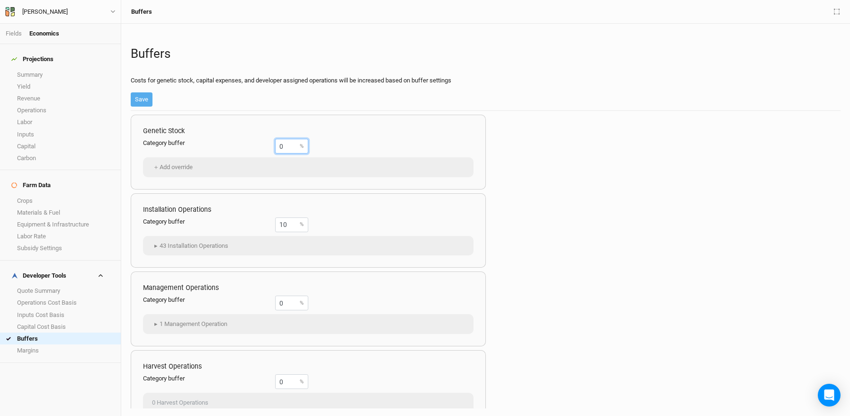
click at [281, 147] on input "0" at bounding box center [291, 146] width 33 height 15
drag, startPoint x: 281, startPoint y: 147, endPoint x: 235, endPoint y: 143, distance: 46.1
click at [236, 142] on div "Category buffer 0 %" at bounding box center [225, 146] width 165 height 15
drag, startPoint x: 278, startPoint y: 148, endPoint x: 248, endPoint y: 143, distance: 29.8
click at [248, 143] on div "Category buffer 10 %" at bounding box center [225, 146] width 165 height 15
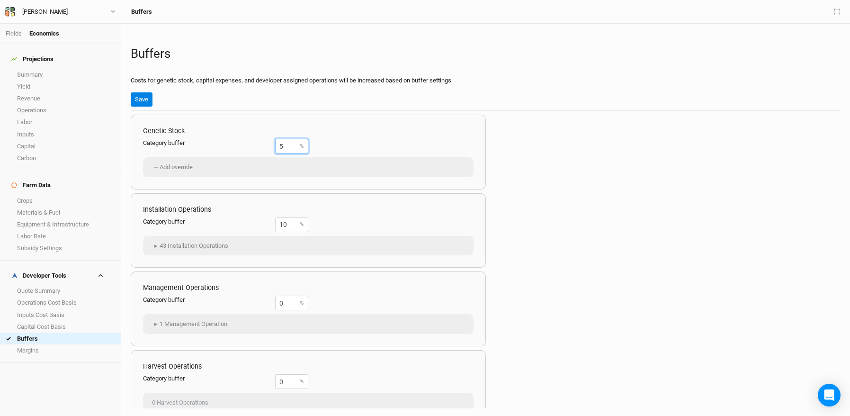
type input "5"
drag, startPoint x: 288, startPoint y: 224, endPoint x: 269, endPoint y: 223, distance: 19.4
click at [269, 223] on div "Category buffer 10 %" at bounding box center [225, 224] width 165 height 15
type input "5"
click at [144, 100] on button "Save" at bounding box center [142, 99] width 22 height 14
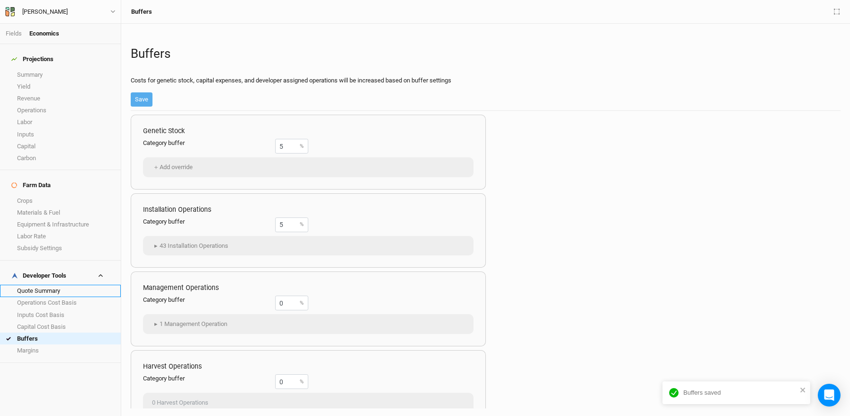
click at [45, 285] on link "Quote Summary" at bounding box center [60, 291] width 121 height 12
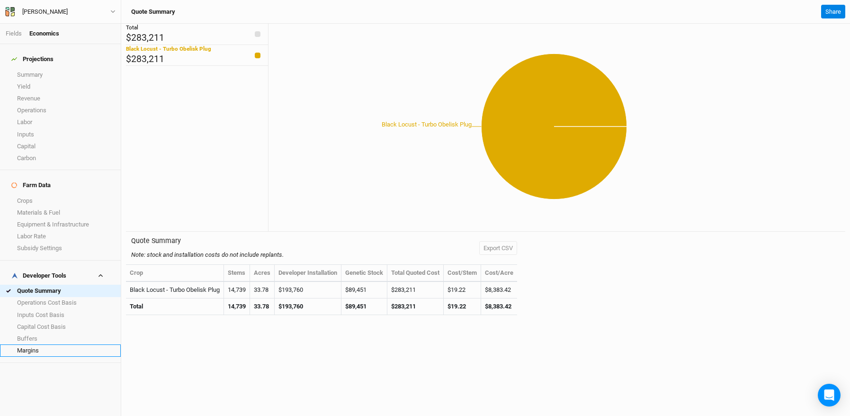
click at [54, 344] on link "Margins" at bounding box center [60, 350] width 121 height 12
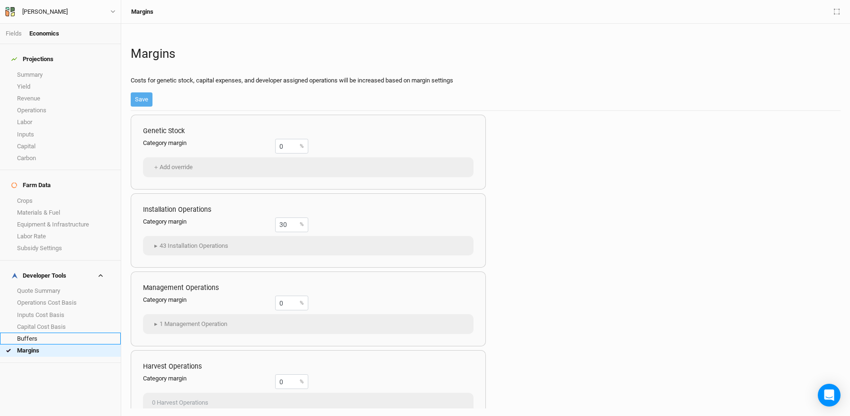
click at [49, 333] on link "Buffers" at bounding box center [60, 339] width 121 height 12
drag, startPoint x: 292, startPoint y: 226, endPoint x: 274, endPoint y: 227, distance: 18.0
click at [275, 227] on input "5" at bounding box center [291, 224] width 33 height 15
type input "10"
drag, startPoint x: 145, startPoint y: 101, endPoint x: 140, endPoint y: 108, distance: 8.7
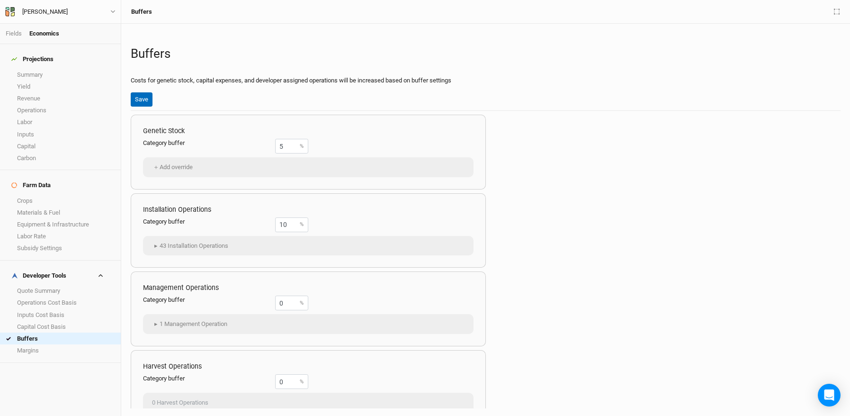
click at [145, 101] on button "Save" at bounding box center [142, 99] width 22 height 14
click at [54, 195] on link "Crops" at bounding box center [60, 201] width 121 height 12
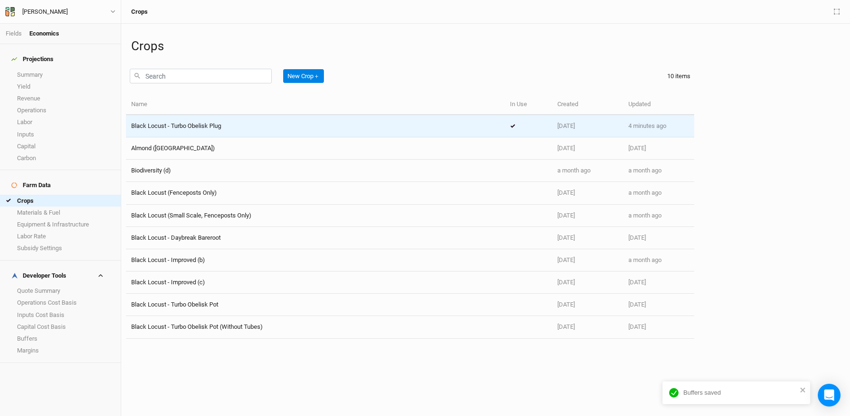
click at [186, 122] on div "Black Locust - Turbo Obelisk Plug" at bounding box center [176, 126] width 90 height 9
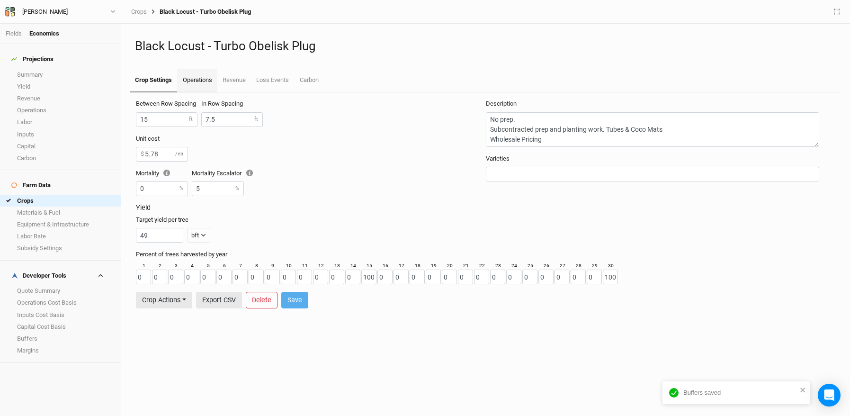
click at [208, 80] on link "Operations" at bounding box center [197, 81] width 40 height 24
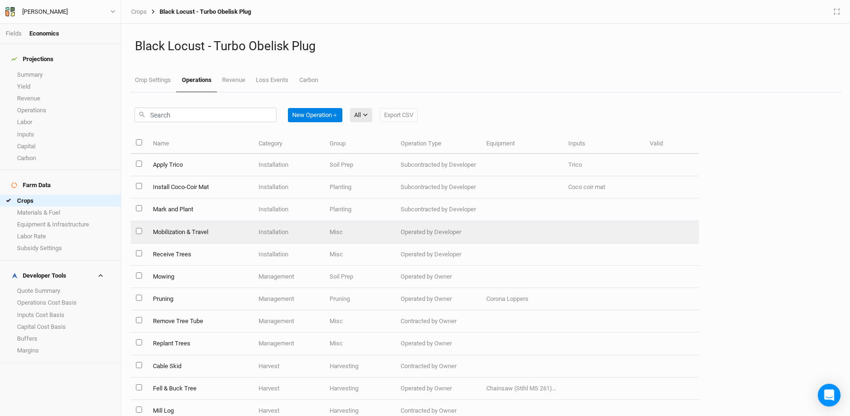
click at [203, 231] on td "Mobilization & Travel" at bounding box center [200, 232] width 106 height 22
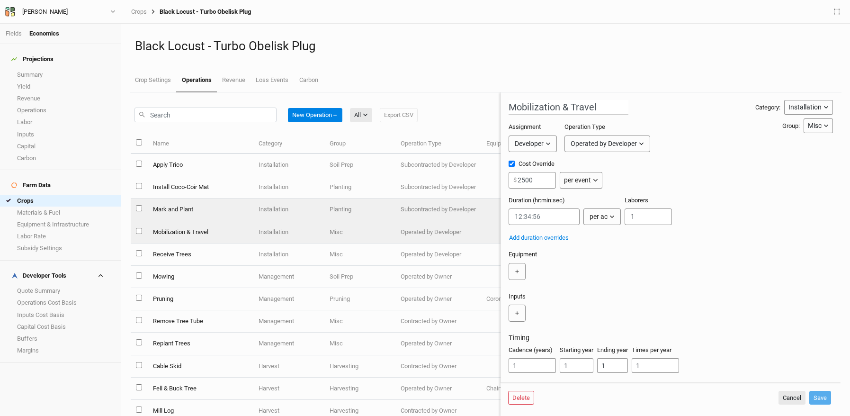
click at [178, 214] on td "Mark and Plant" at bounding box center [200, 209] width 106 height 22
type input "Mark and Plant"
type input "4.70"
type input "0:00:02.728"
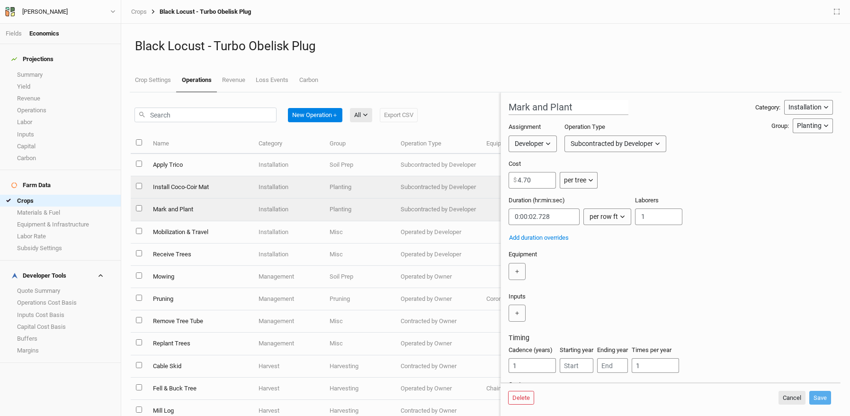
click at [182, 185] on td "Install Coco-Coir Mat" at bounding box center [200, 187] width 106 height 22
type input "Install Coco-Coir Mat"
type input "3.60"
type input "0:02:12"
type input "2"
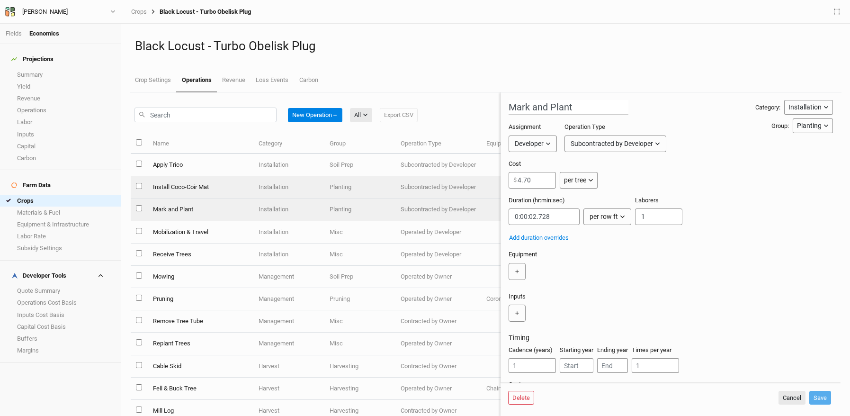
type input "2"
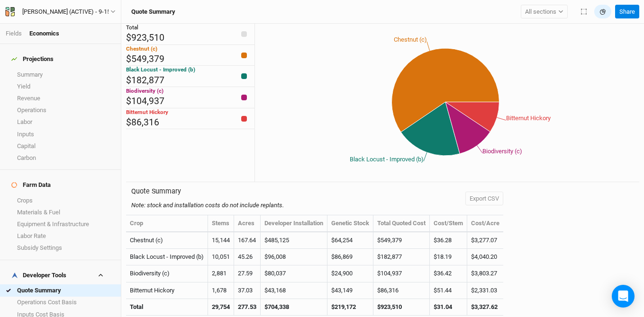
scroll to position [27, 0]
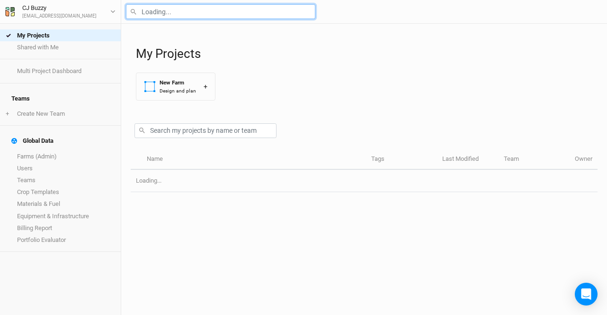
click at [199, 11] on input "text" at bounding box center [220, 11] width 189 height 15
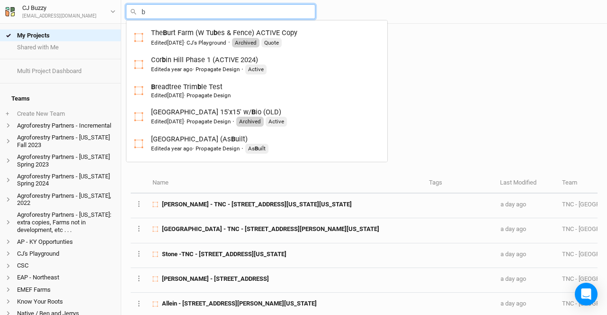
type input "br"
type input "breadtree Trimble Test"
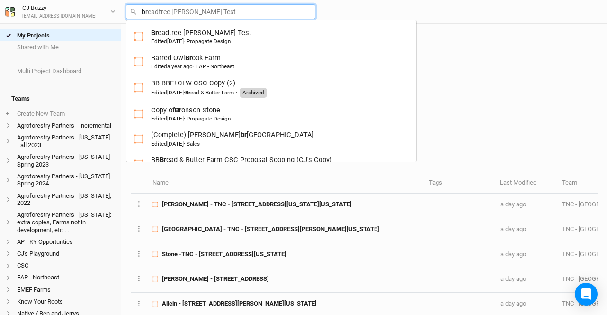
type input "bro"
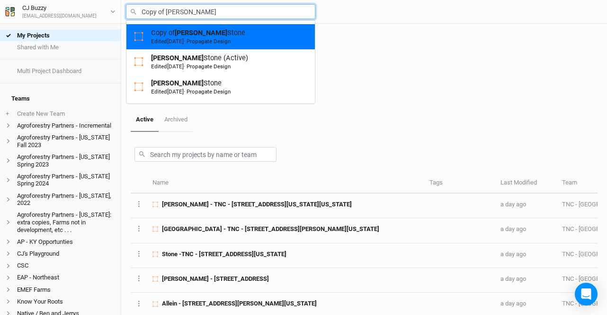
type input "[PERSON_NAME] (Active)"
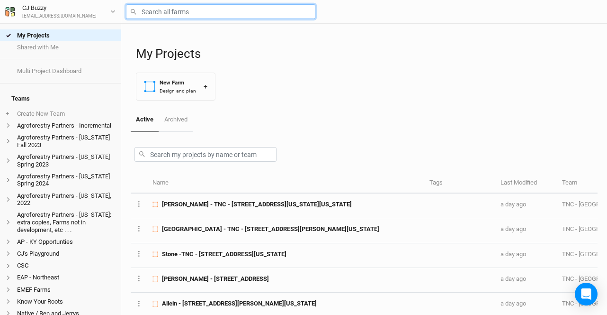
click at [165, 14] on input "text" at bounding box center [220, 11] width 189 height 15
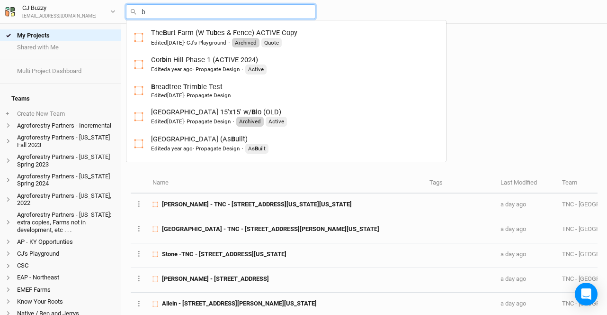
type input "br"
type input "breadtree Trimble Test"
type input "bro"
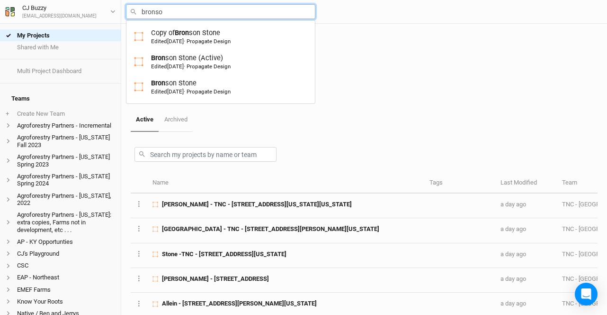
type input "bronson"
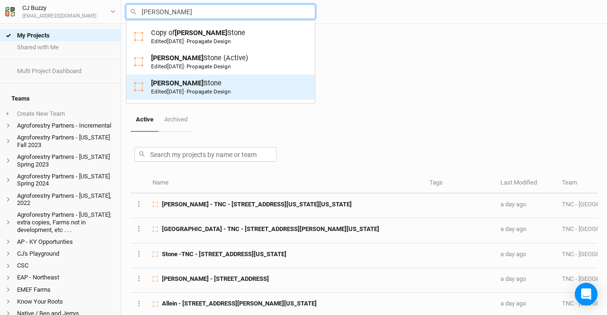
click at [198, 90] on div "Edited 13 days ago · Propagate Design" at bounding box center [191, 92] width 80 height 8
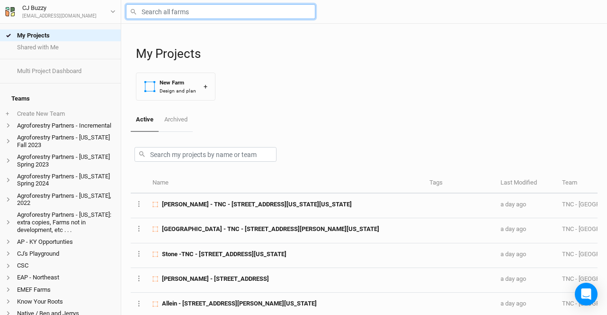
click at [197, 9] on input "text" at bounding box center [220, 11] width 189 height 15
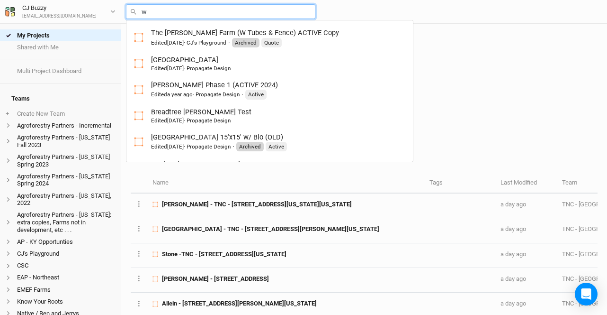
type input "wa"
type input "[PERSON_NAME] Farm V2"
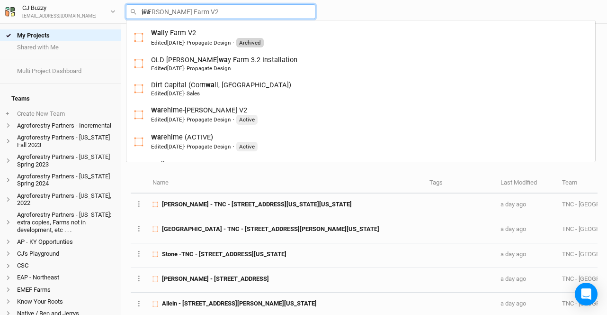
type input "war"
type input "[PERSON_NAME]-[PERSON_NAME] V2"
type input "ware"
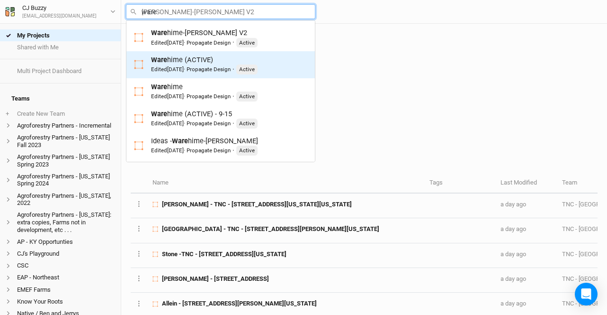
click at [190, 65] on div "Edited [DATE] · Propagate Design · Active" at bounding box center [204, 68] width 107 height 9
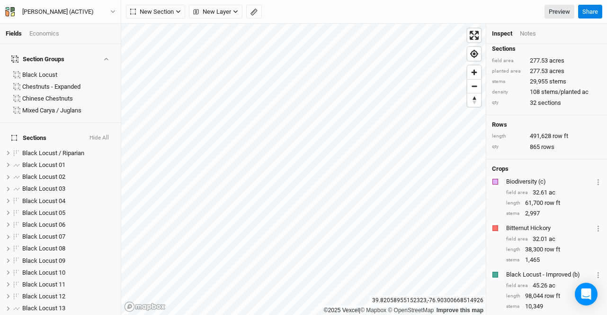
scroll to position [157, 0]
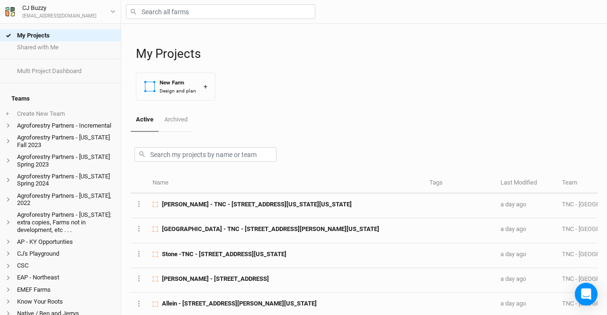
click at [45, 179] on li "Agroforestry Partners - [US_STATE] Spring 2024" at bounding box center [60, 179] width 121 height 19
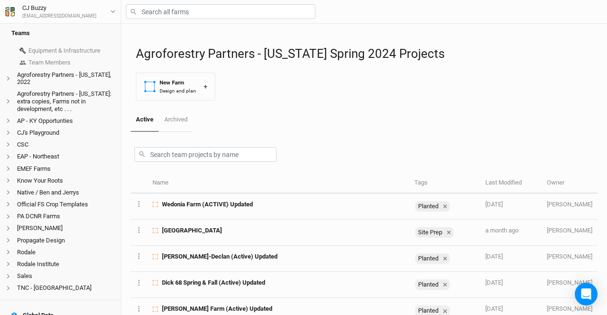
scroll to position [287, 0]
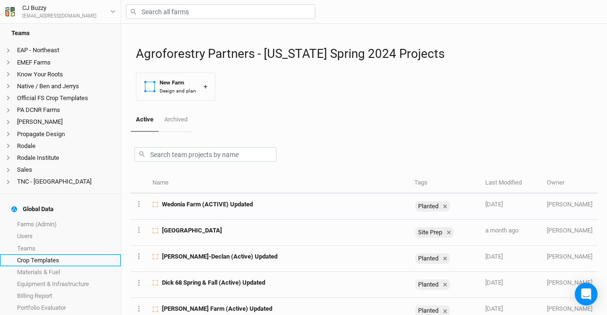
click at [42, 254] on link "Crop Templates" at bounding box center [60, 260] width 121 height 12
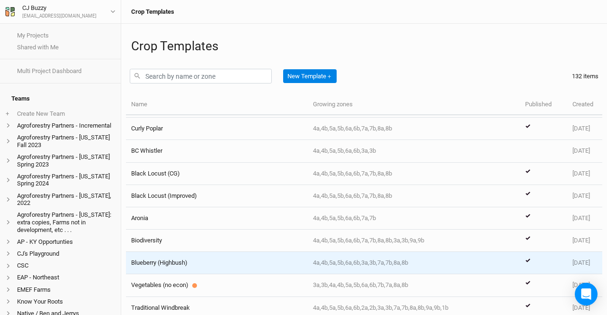
scroll to position [39, 0]
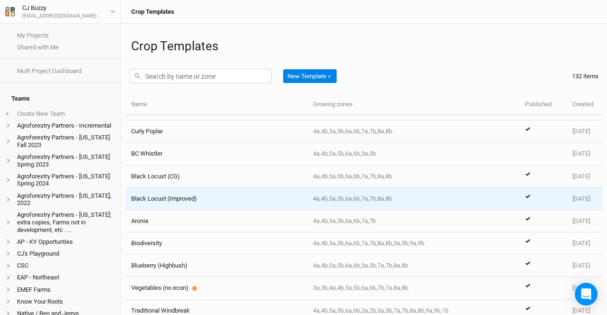
click at [153, 198] on span "Black Locust (Improved)" at bounding box center [164, 198] width 66 height 7
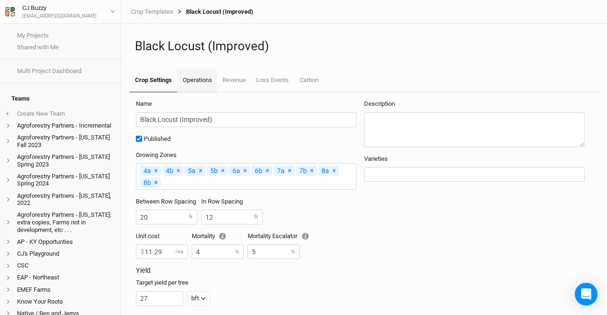
click at [191, 81] on link "Operations" at bounding box center [197, 81] width 40 height 24
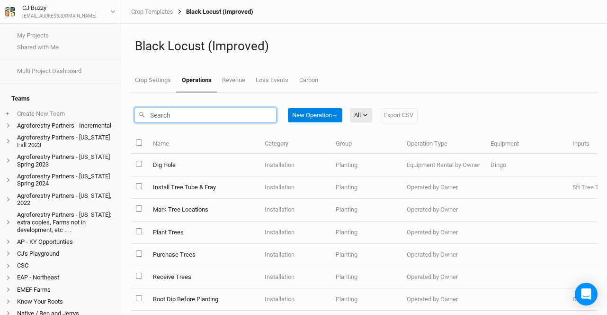
click at [199, 114] on input "text" at bounding box center [206, 115] width 142 height 15
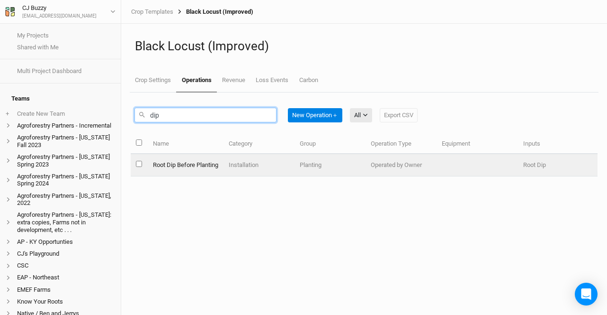
type input "dip"
click at [179, 163] on td "Root Dip Before Planting" at bounding box center [185, 165] width 76 height 22
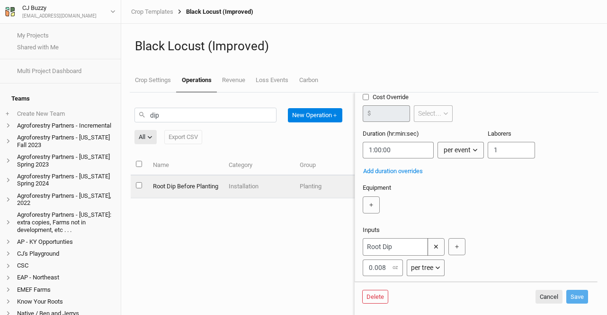
scroll to position [180, 0]
